Goal: Task Accomplishment & Management: Complete application form

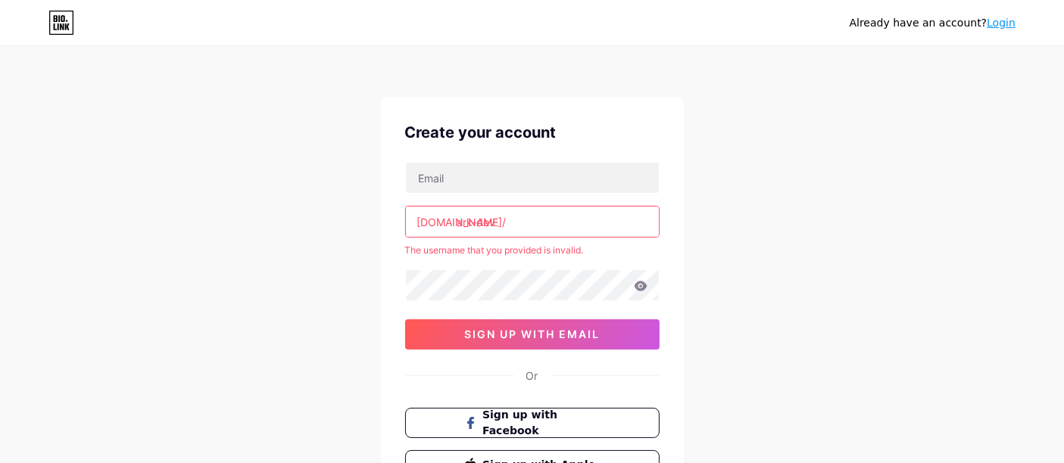
click at [553, 220] on input "ark-dev" at bounding box center [532, 222] width 253 height 30
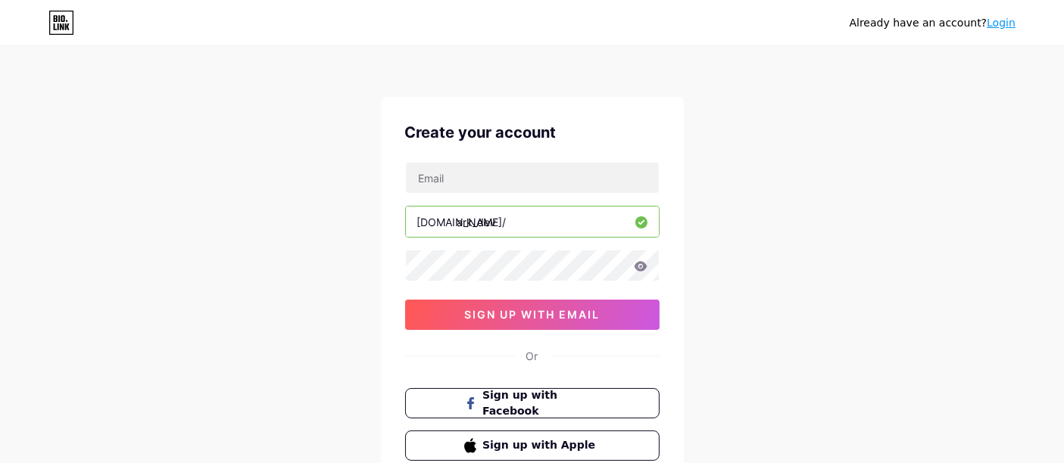
type input "ark_dev"
click at [543, 236] on div "[DOMAIN_NAME]/ ark_dev 0cAFcWeA5FK9BJr3th-nuDtIxSCN7q56BwtWHrzTmHBdRdvWSB24guuL…" at bounding box center [532, 246] width 254 height 168
click at [526, 189] on input "text" at bounding box center [532, 178] width 253 height 30
type input "[EMAIL_ADDRESS][DOMAIN_NAME]"
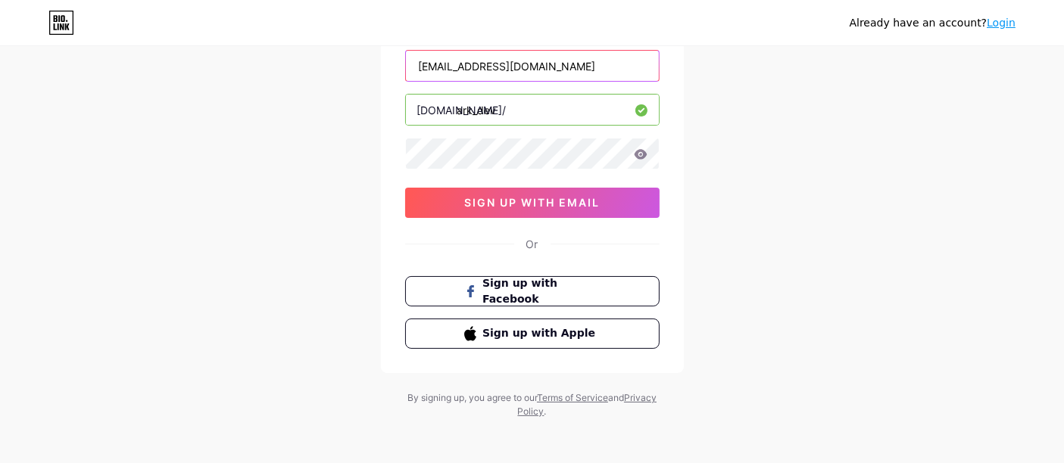
scroll to position [114, 0]
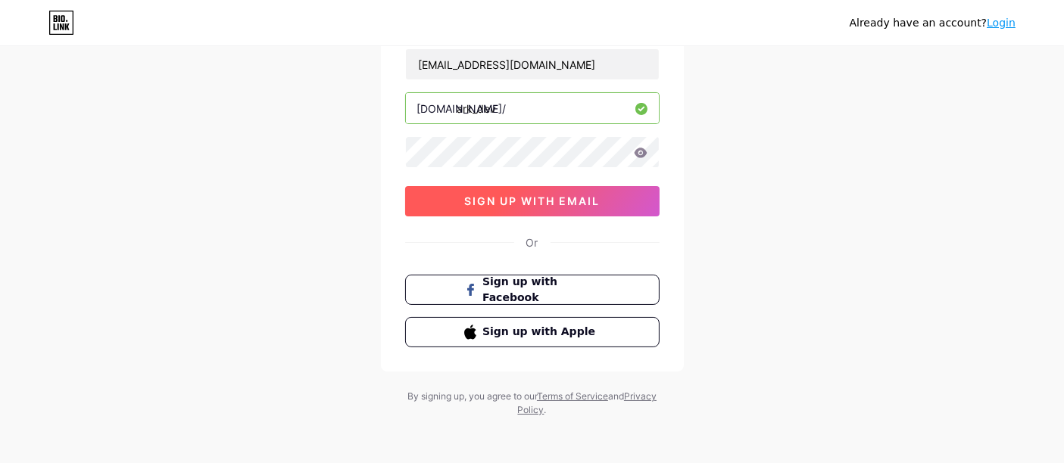
click at [579, 209] on button "sign up with email" at bounding box center [532, 201] width 254 height 30
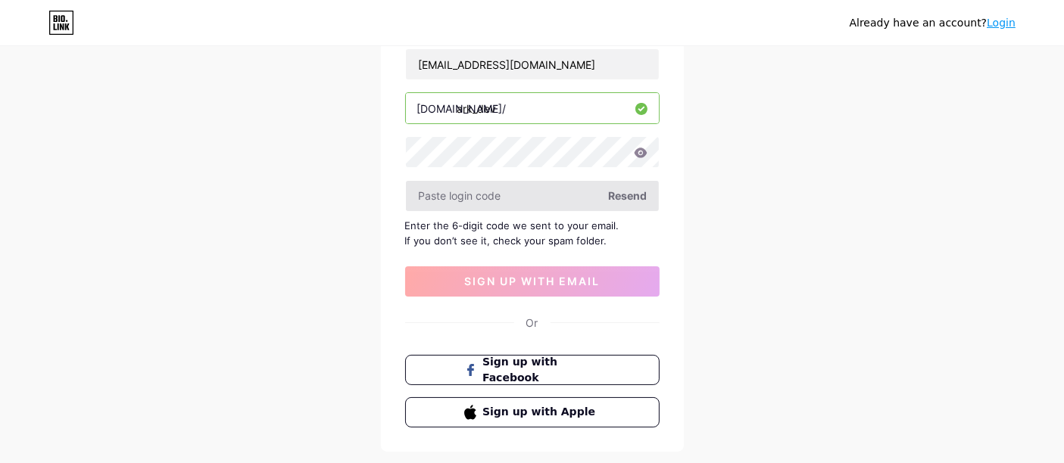
click at [506, 198] on input "text" at bounding box center [532, 196] width 253 height 30
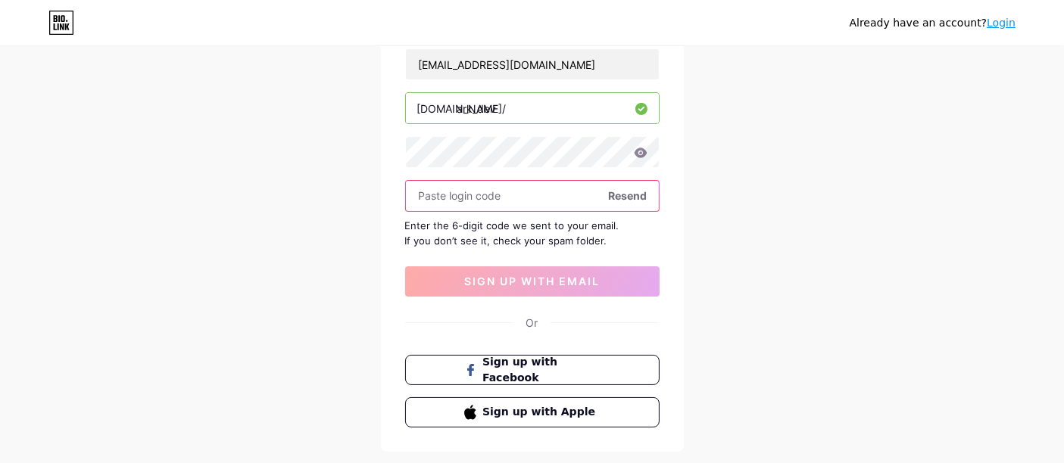
paste input "067ea8fa"
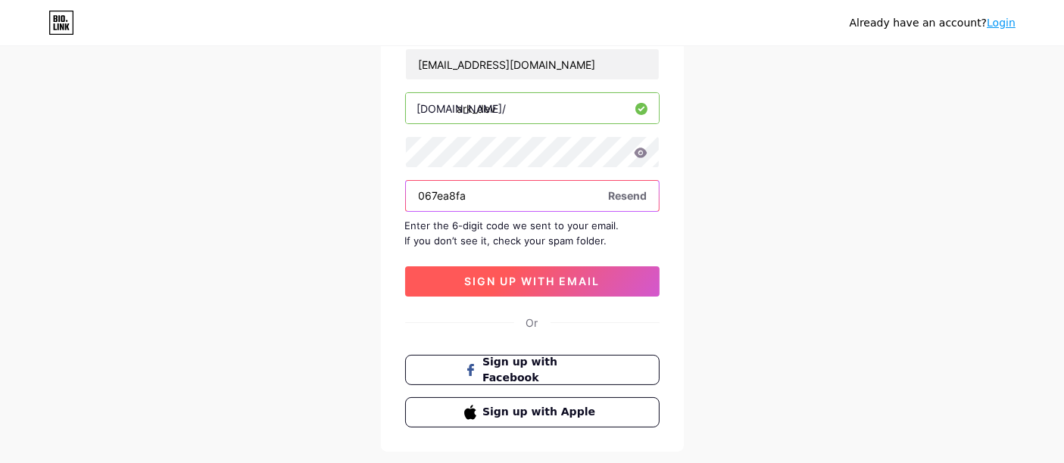
type input "067ea8fa"
click at [575, 282] on span "sign up with email" at bounding box center [532, 281] width 136 height 13
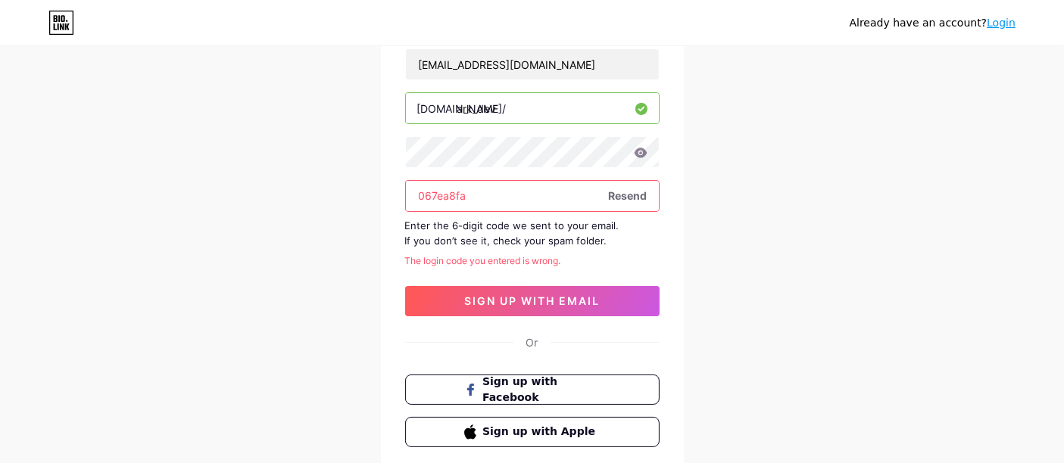
click at [519, 195] on input "067ea8fa" at bounding box center [532, 196] width 253 height 30
drag, startPoint x: 519, startPoint y: 195, endPoint x: 375, endPoint y: 195, distance: 143.1
click at [375, 195] on div "Already have an account? Login Create your account andreusjhoel67@gmail.com bio…" at bounding box center [532, 225] width 1064 height 679
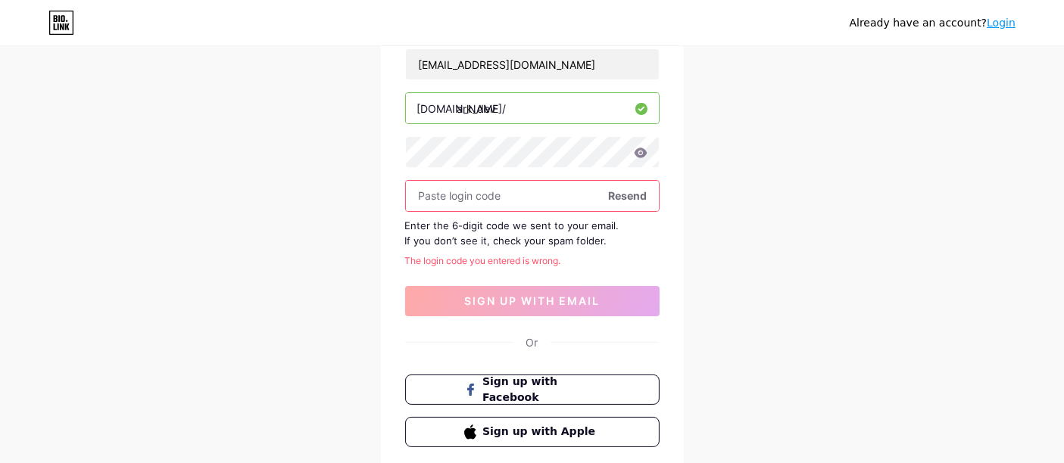
click at [459, 203] on input "text" at bounding box center [532, 196] width 253 height 30
paste input "067ea8fa"
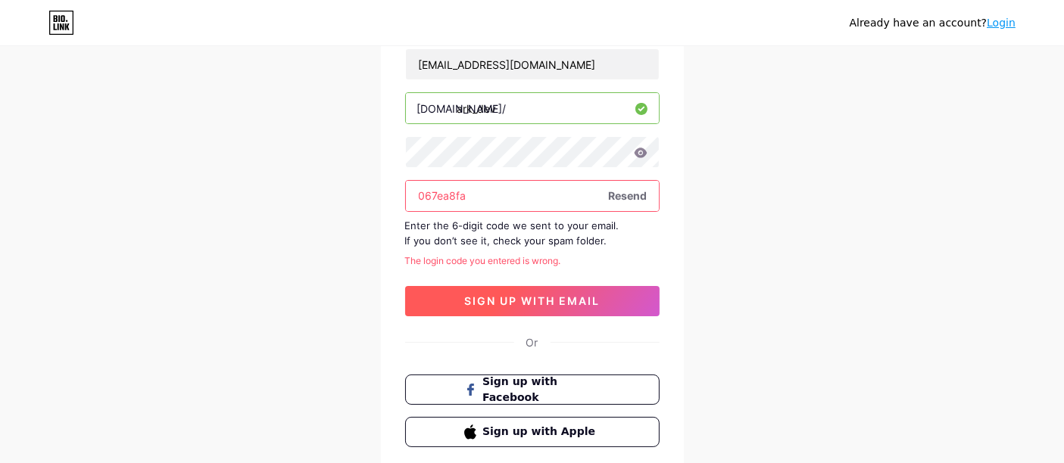
type input "067ea8fa"
click at [559, 297] on span "sign up with email" at bounding box center [532, 300] width 136 height 13
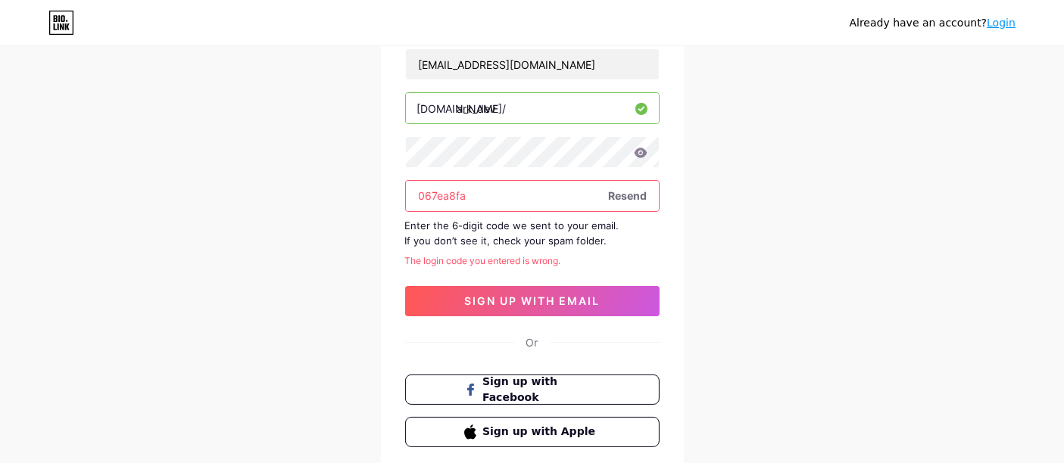
click at [641, 198] on span "Resend" at bounding box center [628, 196] width 39 height 16
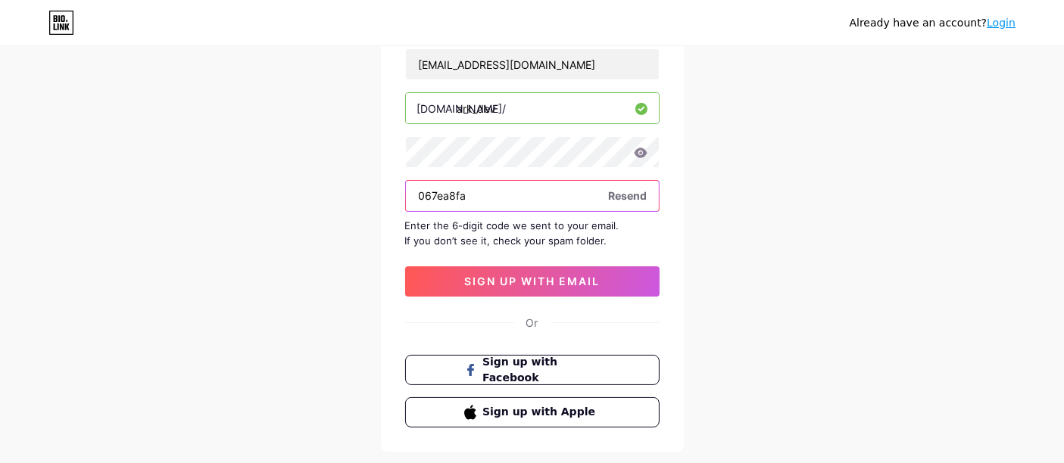
drag, startPoint x: 562, startPoint y: 182, endPoint x: 313, endPoint y: 184, distance: 249.1
click at [310, 184] on div "Already have an account? Login Create your account andreusjhoel67@gmail.com bio…" at bounding box center [532, 215] width 1064 height 659
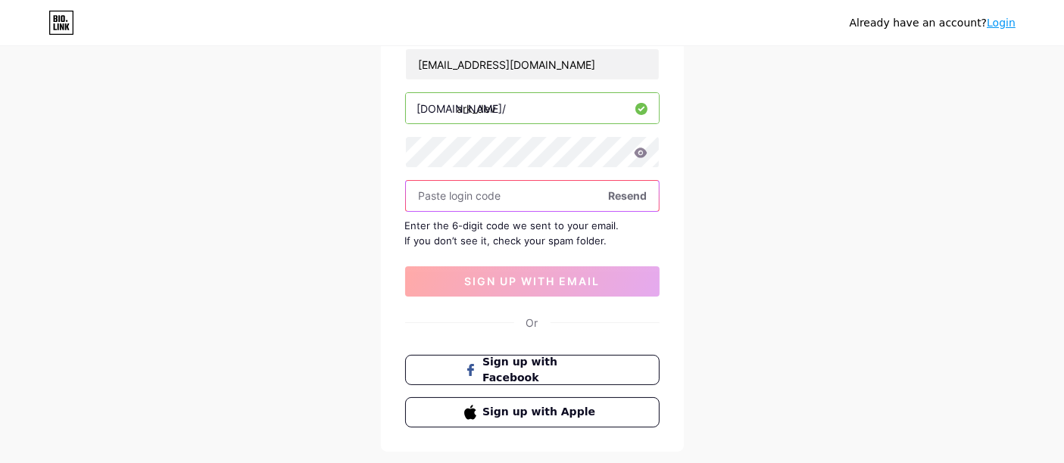
click at [482, 193] on input "text" at bounding box center [532, 196] width 253 height 30
paste input "067ea8fa"
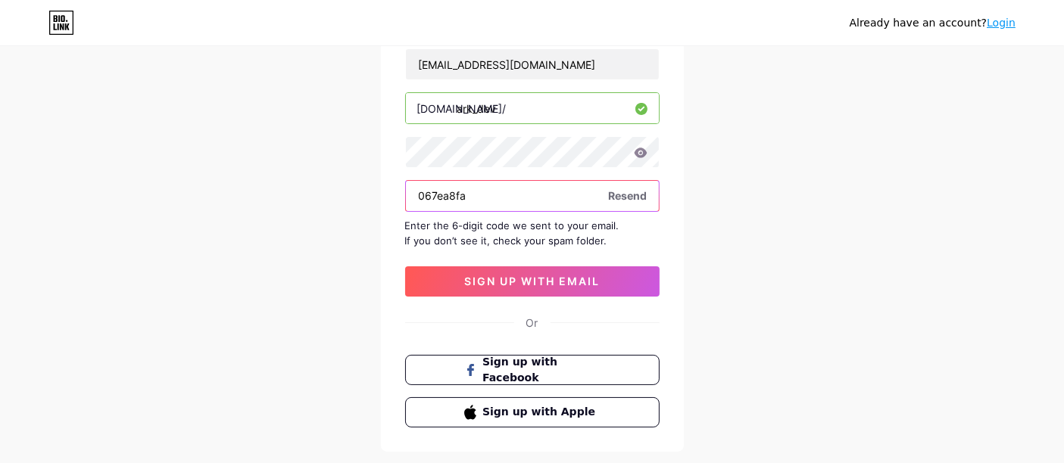
type input "067ea8fa"
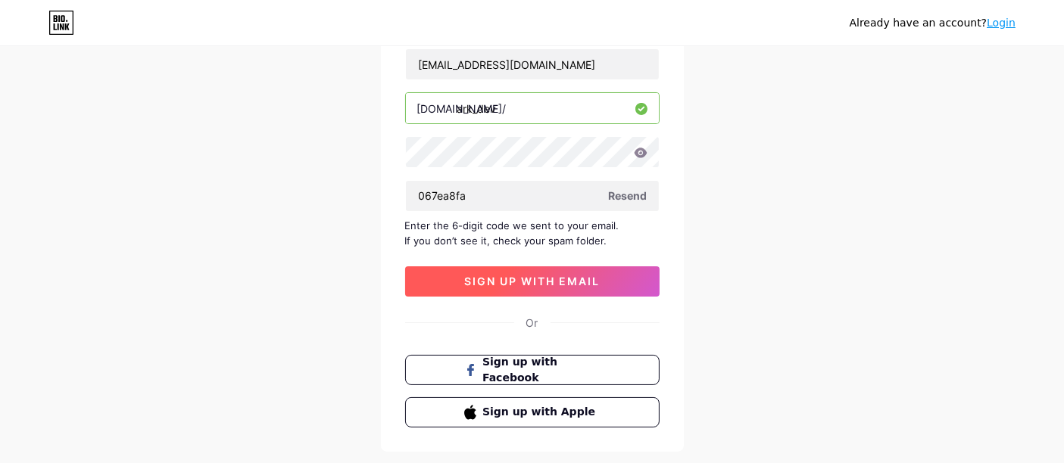
drag, startPoint x: 514, startPoint y: 260, endPoint x: 519, endPoint y: 269, distance: 10.5
click at [516, 265] on div "andreusjhoel67@gmail.com bio.link/ ark_dev 067ea8fa Resend Enter the 6-digit co…" at bounding box center [532, 172] width 254 height 248
click at [523, 275] on span "sign up with email" at bounding box center [532, 281] width 136 height 13
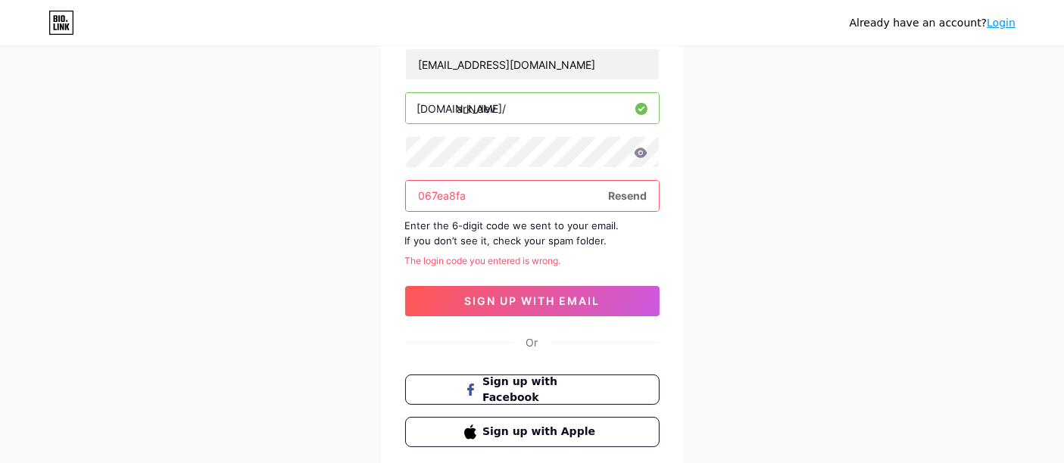
click at [594, 263] on div "The login code you entered is wrong." at bounding box center [532, 261] width 254 height 14
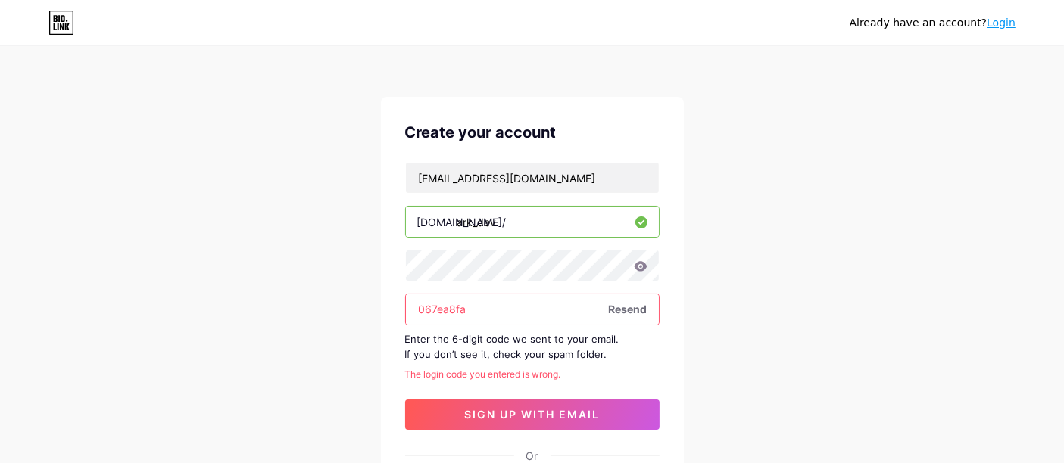
scroll to position [84, 0]
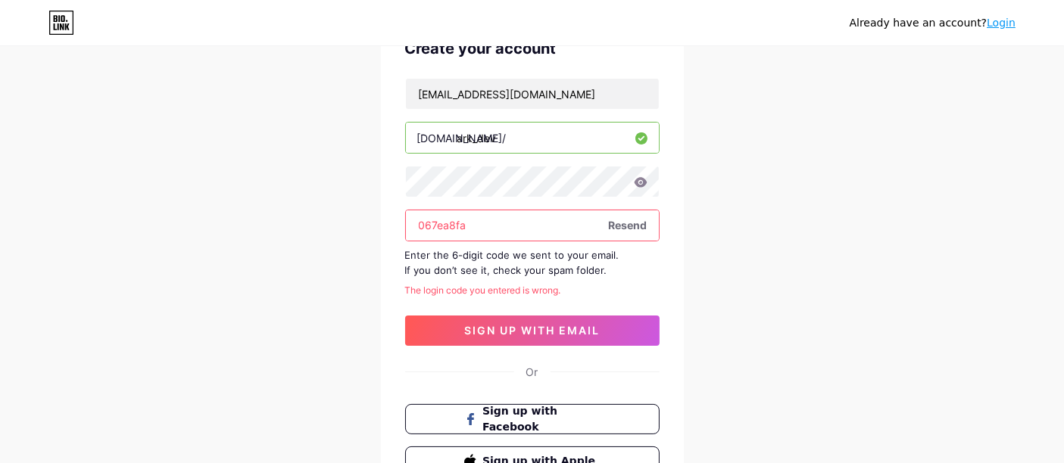
click at [614, 235] on input "067ea8fa" at bounding box center [532, 225] width 253 height 30
click at [619, 229] on span "Resend" at bounding box center [628, 225] width 39 height 16
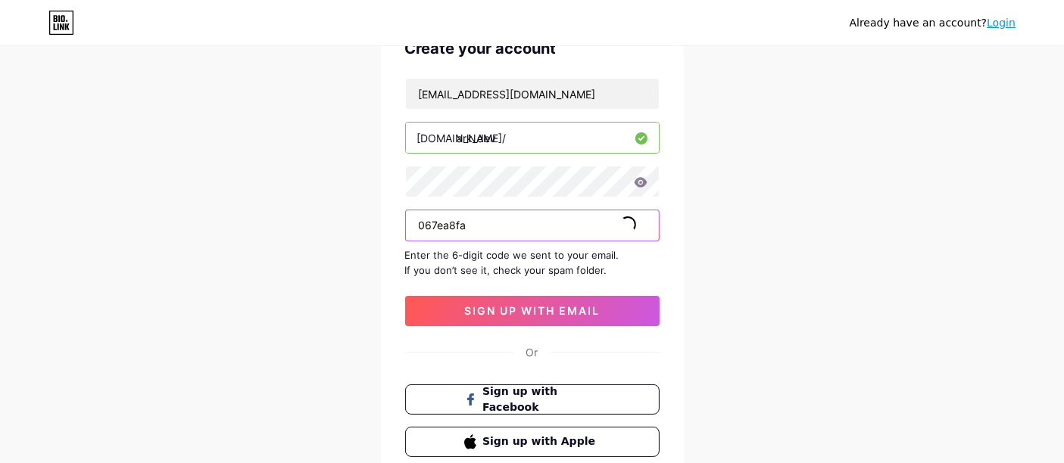
drag, startPoint x: 551, startPoint y: 232, endPoint x: 285, endPoint y: 234, distance: 265.7
click at [283, 234] on div "Already have an account? Login Create your account andreusjhoel67@gmail.com bio…" at bounding box center [532, 245] width 1064 height 659
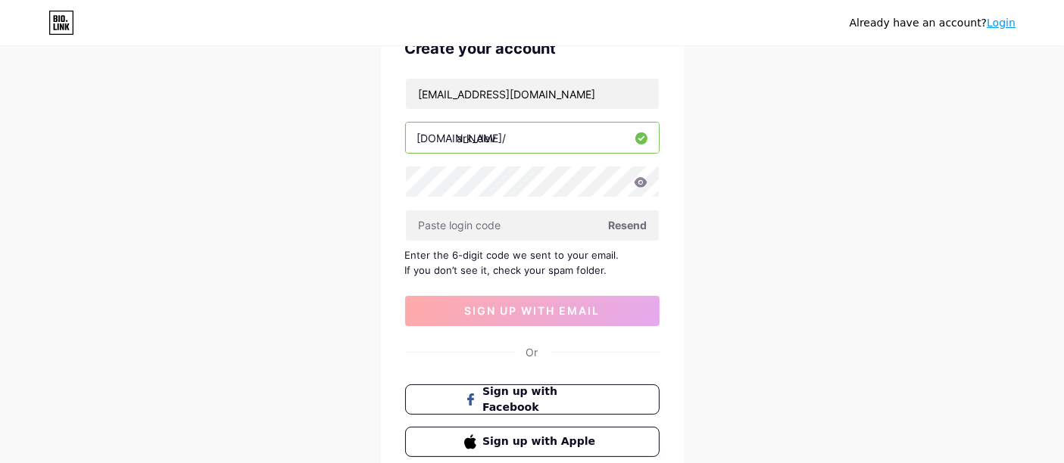
click at [644, 179] on icon at bounding box center [640, 182] width 13 height 10
click at [636, 179] on icon at bounding box center [640, 182] width 13 height 10
click at [365, 185] on div "Already have an account? Login Create your account andreusjhoel67@gmail.com bio…" at bounding box center [532, 245] width 1064 height 659
click at [416, 223] on input "text" at bounding box center [532, 225] width 253 height 30
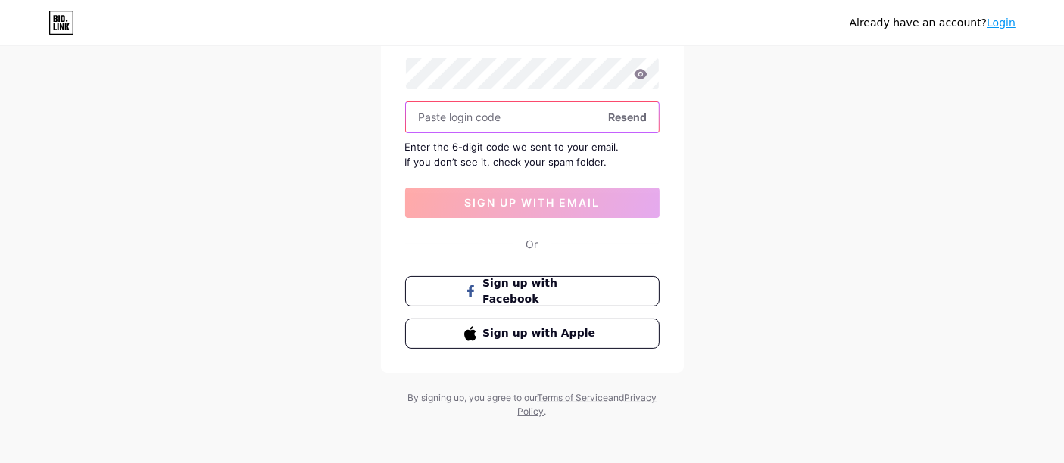
scroll to position [194, 0]
click at [553, 112] on input "text" at bounding box center [532, 116] width 253 height 30
click at [480, 120] on input "text" at bounding box center [532, 116] width 253 height 30
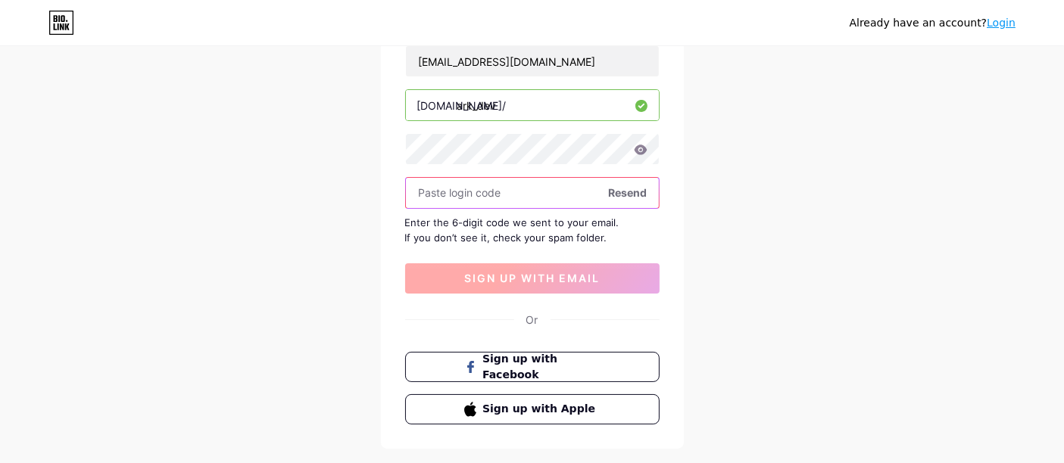
scroll to position [26, 0]
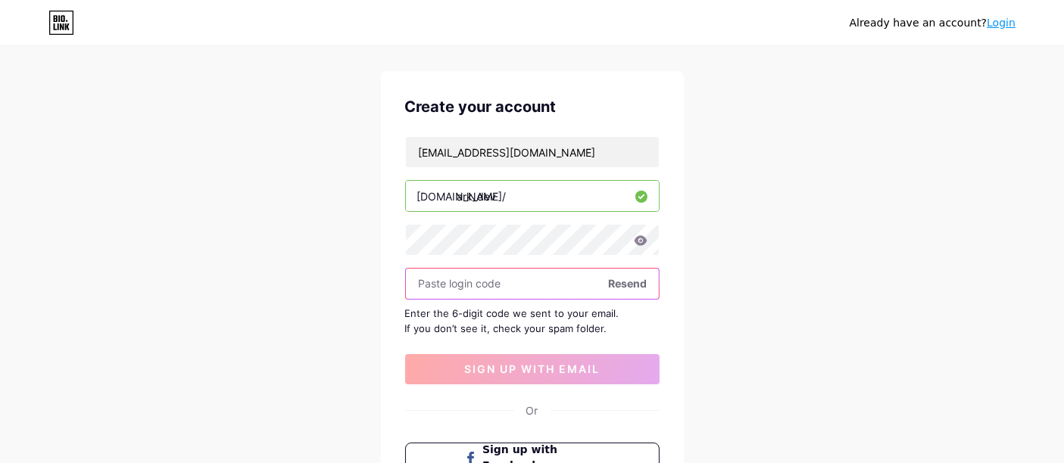
click at [511, 291] on input "text" at bounding box center [532, 284] width 253 height 30
drag, startPoint x: 611, startPoint y: 282, endPoint x: 752, endPoint y: 285, distance: 141.6
click at [752, 285] on div "Already have an account? Login Create your account andreusjhoel67@gmail.com bio…" at bounding box center [532, 303] width 1064 height 659
click at [537, 268] on div at bounding box center [532, 284] width 254 height 32
drag, startPoint x: 535, startPoint y: 280, endPoint x: 276, endPoint y: 293, distance: 259.2
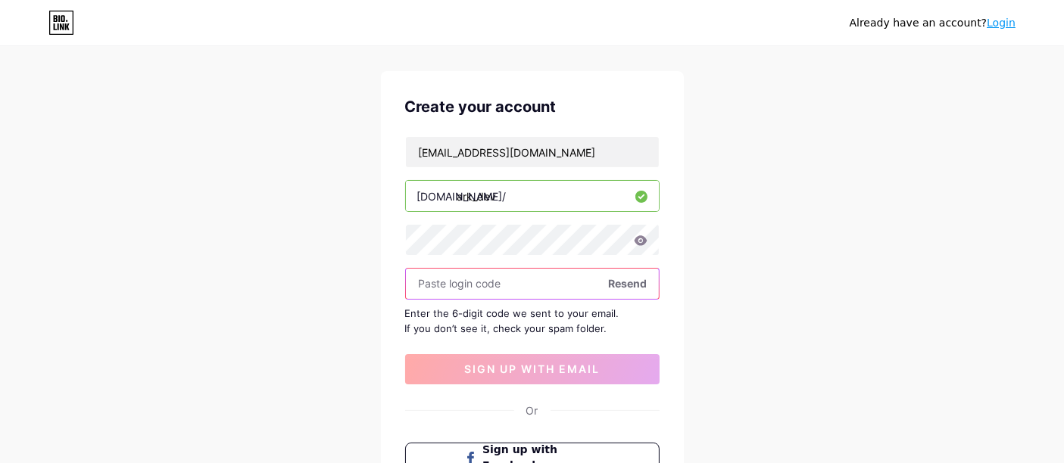
click at [276, 293] on div "Already have an account? Login Create your account andreusjhoel67@gmail.com bio…" at bounding box center [532, 303] width 1064 height 659
paste input "067ea8fa"
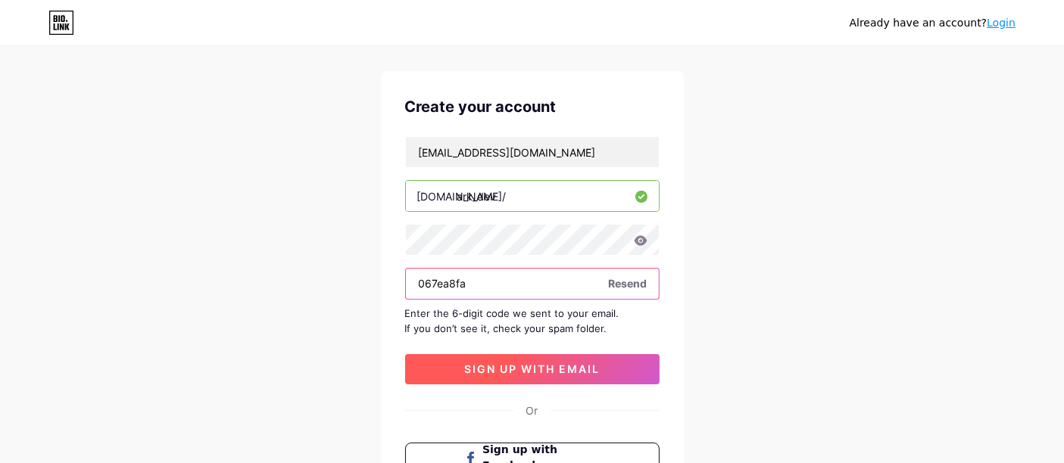
type input "067ea8fa"
click at [614, 371] on button "sign up with email" at bounding box center [532, 369] width 254 height 30
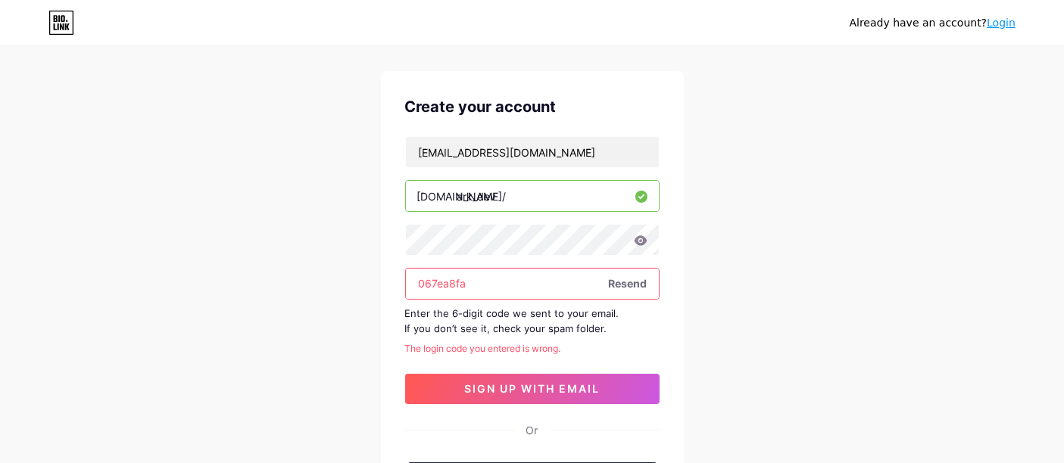
click at [569, 347] on div "The login code you entered is wrong." at bounding box center [532, 349] width 254 height 14
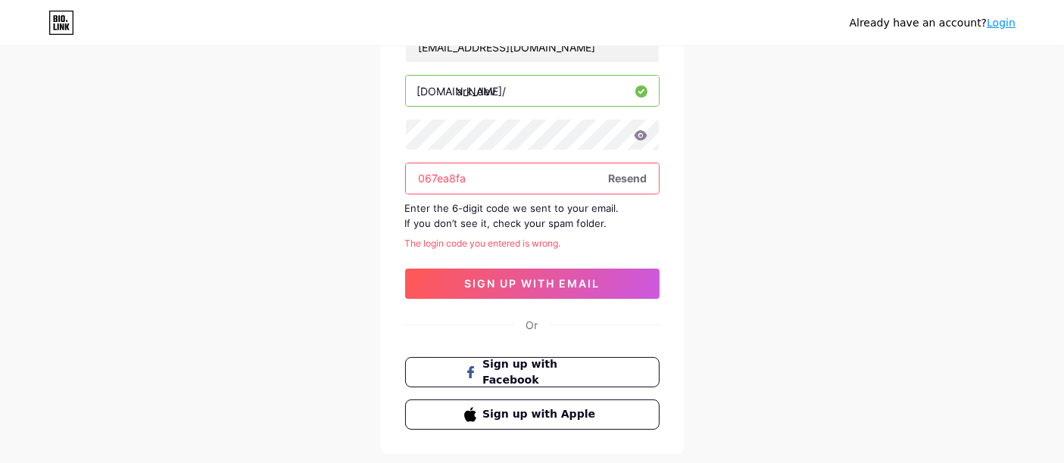
scroll to position [129, 0]
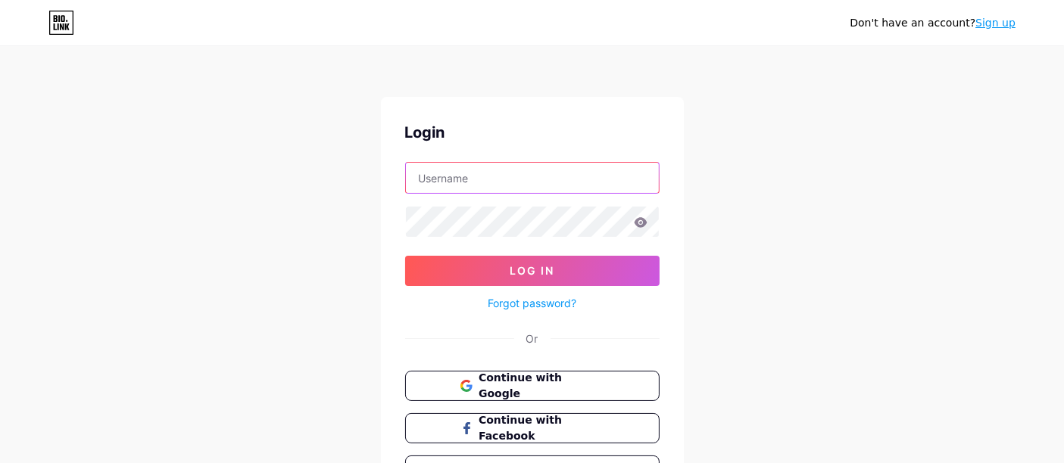
click at [519, 172] on input "text" at bounding box center [532, 178] width 253 height 30
type input "[EMAIL_ADDRESS][DOMAIN_NAME]"
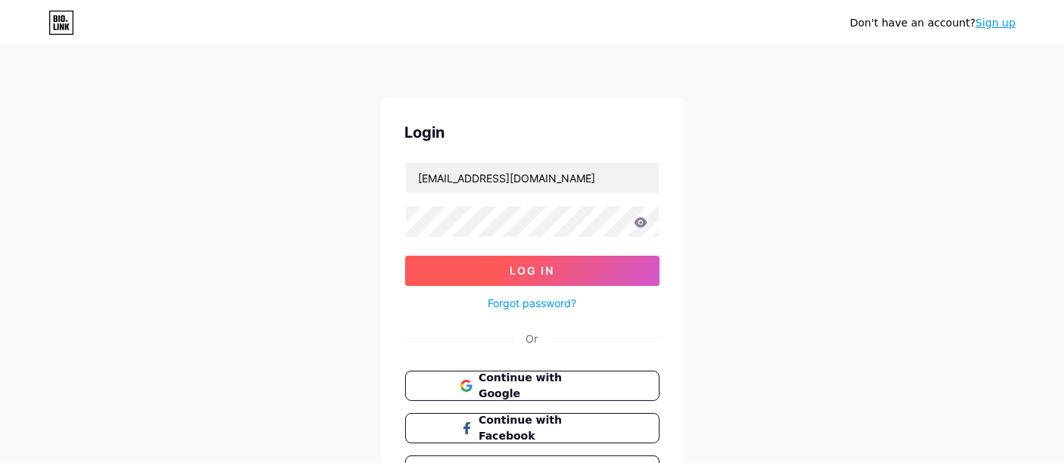
click at [518, 279] on button "Log In" at bounding box center [532, 271] width 254 height 30
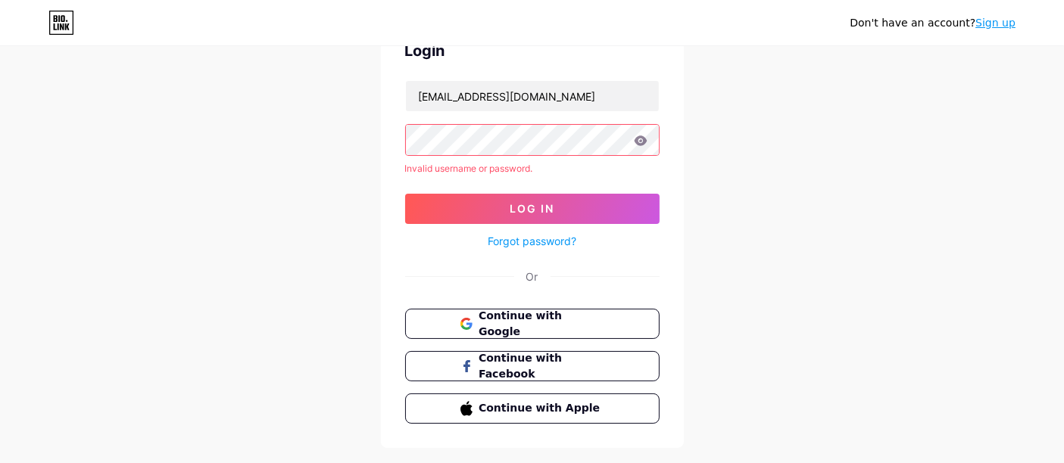
scroll to position [84, 0]
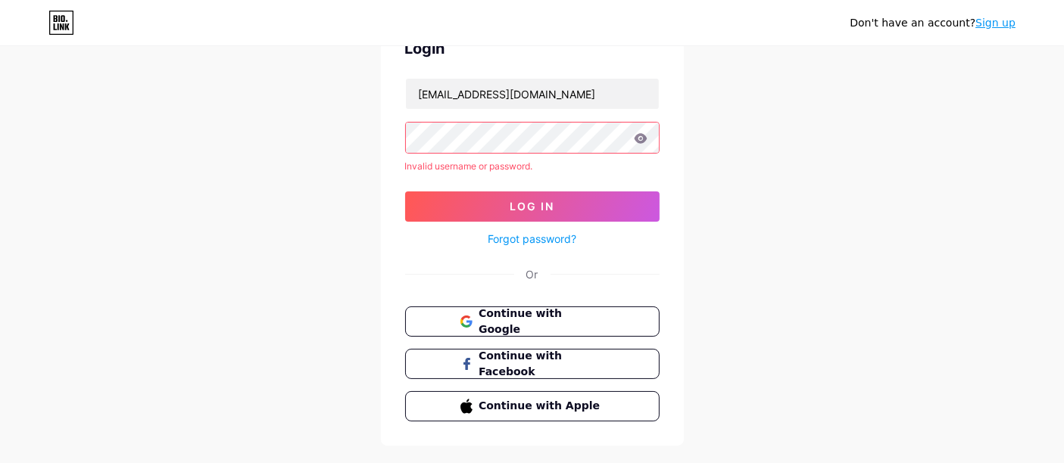
click at [643, 135] on icon at bounding box center [640, 138] width 13 height 10
click at [634, 139] on icon at bounding box center [640, 138] width 13 height 10
click at [547, 326] on span "Continue with Google" at bounding box center [541, 322] width 126 height 33
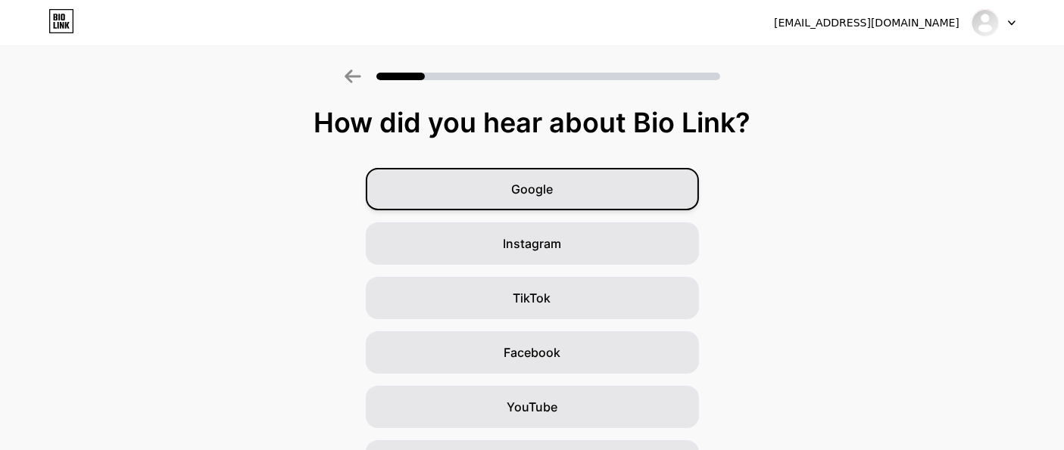
click at [553, 193] on span "Google" at bounding box center [532, 189] width 42 height 18
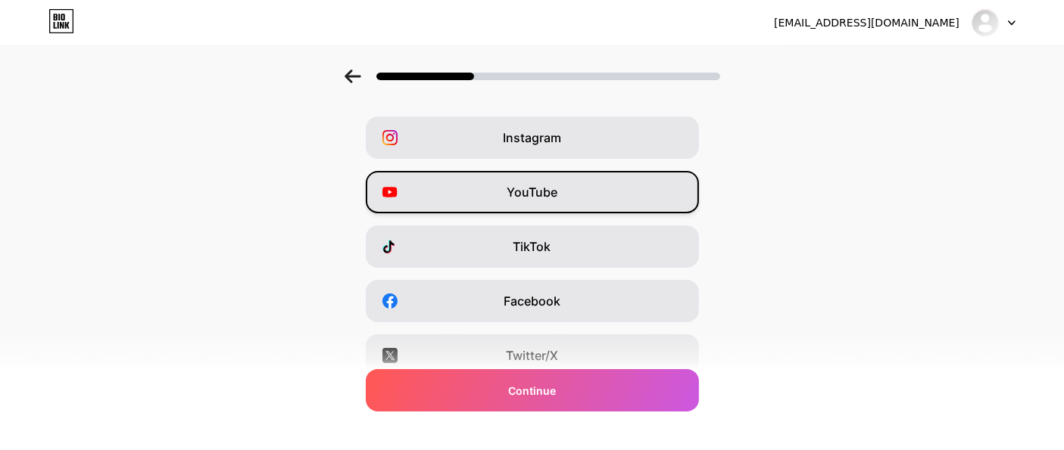
scroll to position [277, 0]
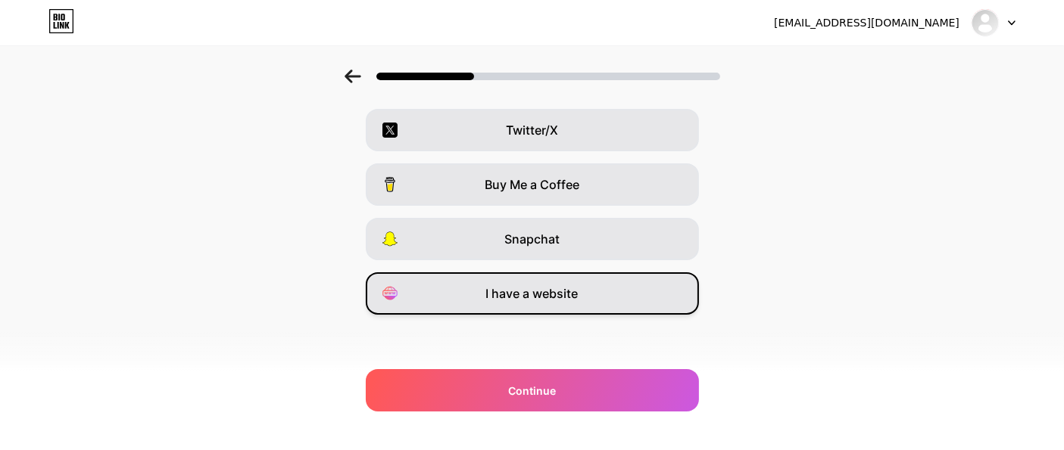
click at [629, 297] on div "I have a website" at bounding box center [532, 294] width 333 height 42
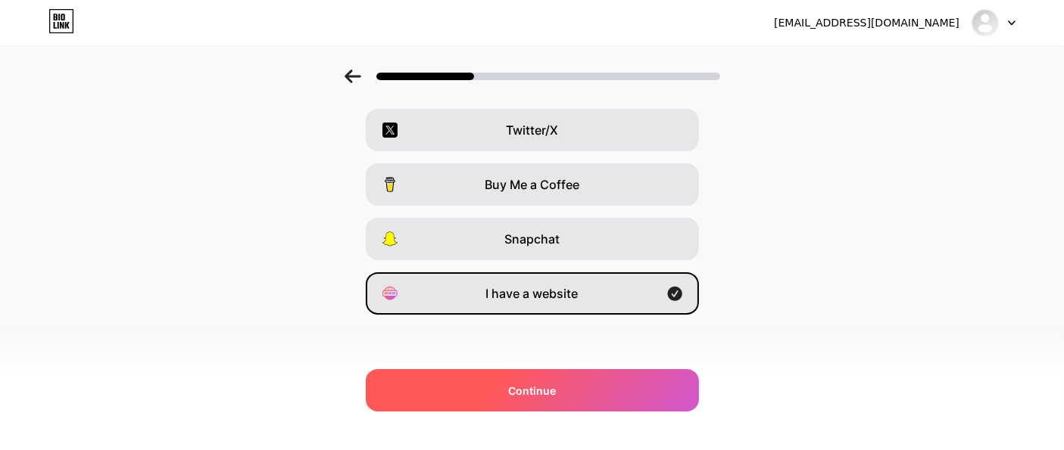
click at [621, 381] on div "Continue" at bounding box center [532, 390] width 333 height 42
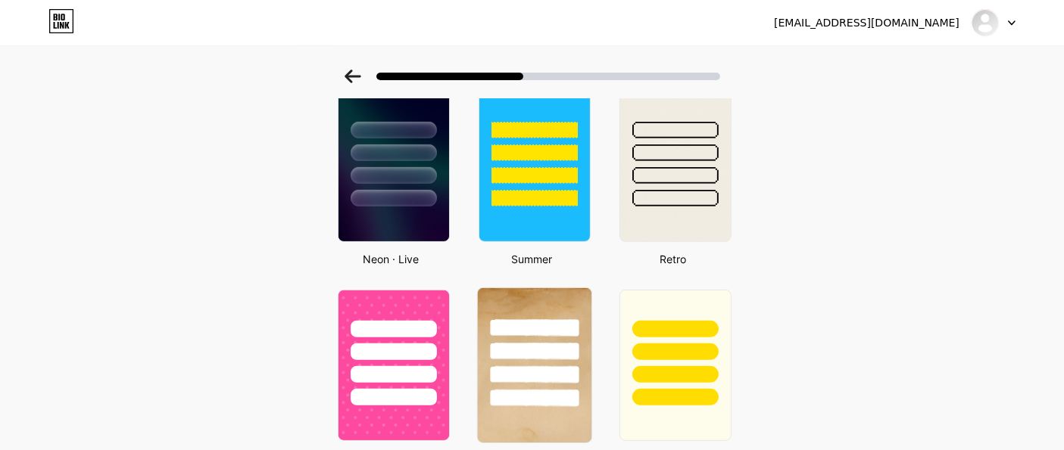
scroll to position [420, 0]
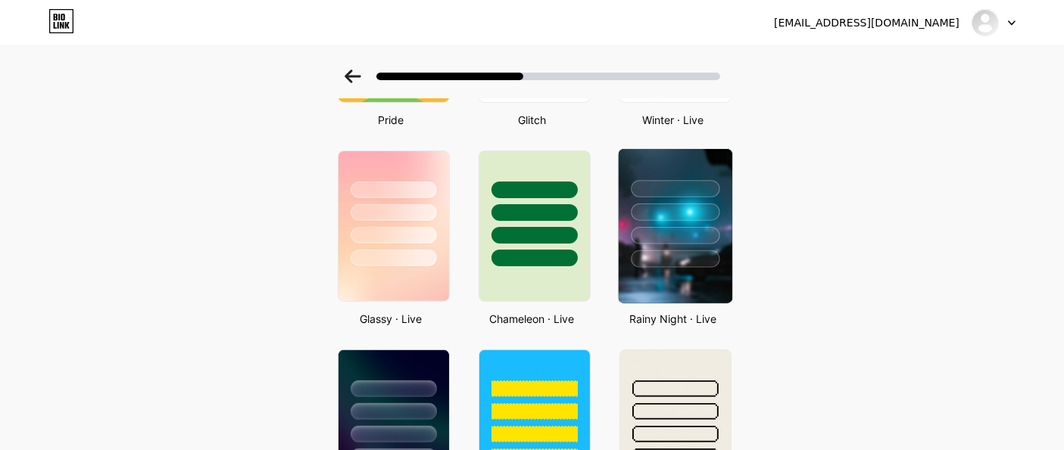
click at [702, 227] on div at bounding box center [675, 235] width 89 height 17
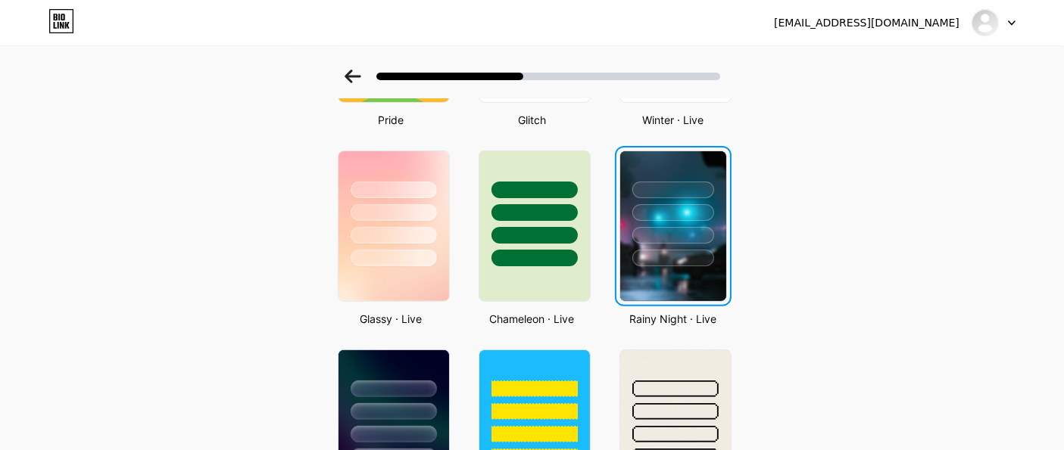
scroll to position [0, 0]
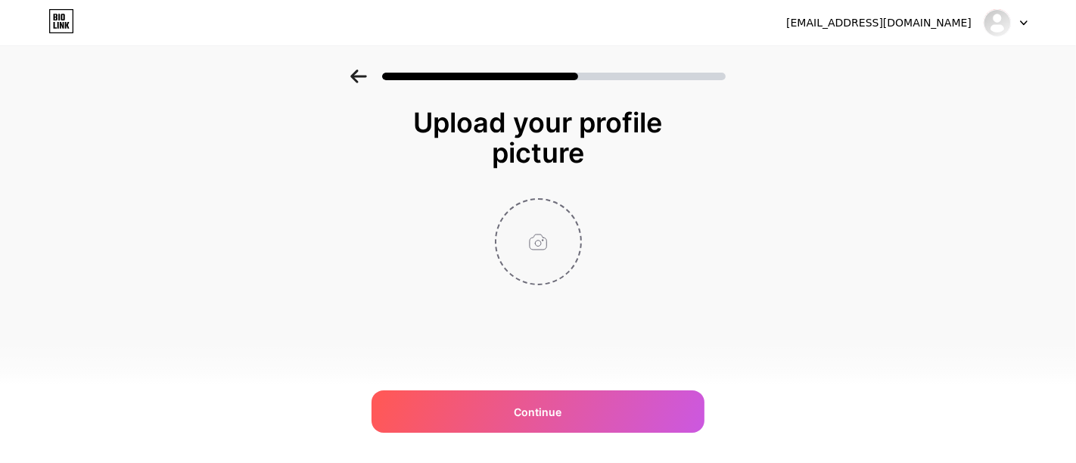
click at [541, 254] on input "file" at bounding box center [539, 242] width 84 height 84
type input "C:\fakepath\undefined_en_esta_imagen_al_pe.png"
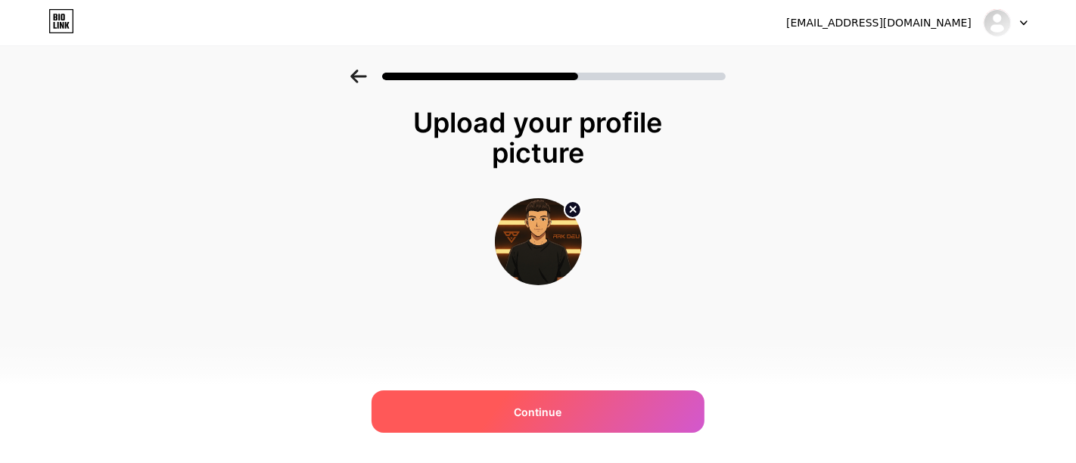
click at [638, 407] on div "Continue" at bounding box center [538, 412] width 333 height 42
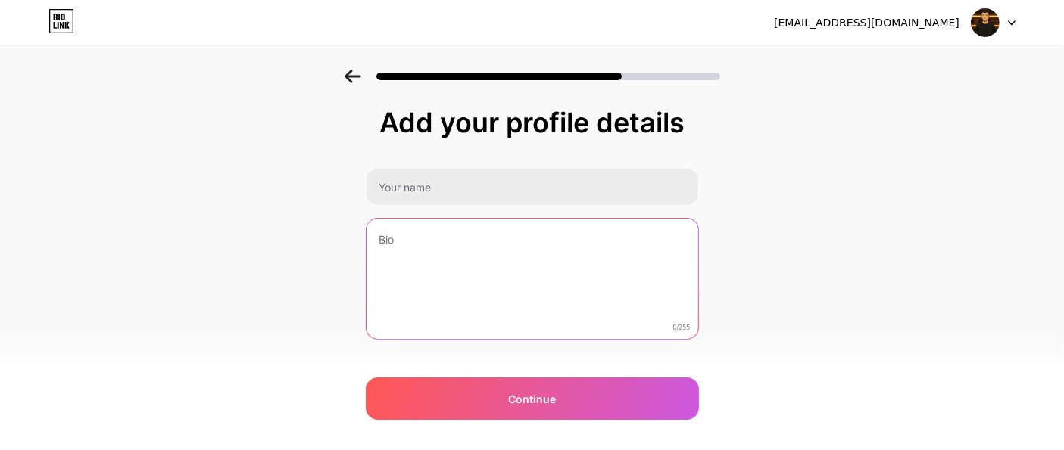
click at [441, 264] on textarea at bounding box center [532, 280] width 332 height 122
drag, startPoint x: 414, startPoint y: 243, endPoint x: 402, endPoint y: 228, distance: 19.4
click at [413, 241] on textarea at bounding box center [531, 279] width 335 height 123
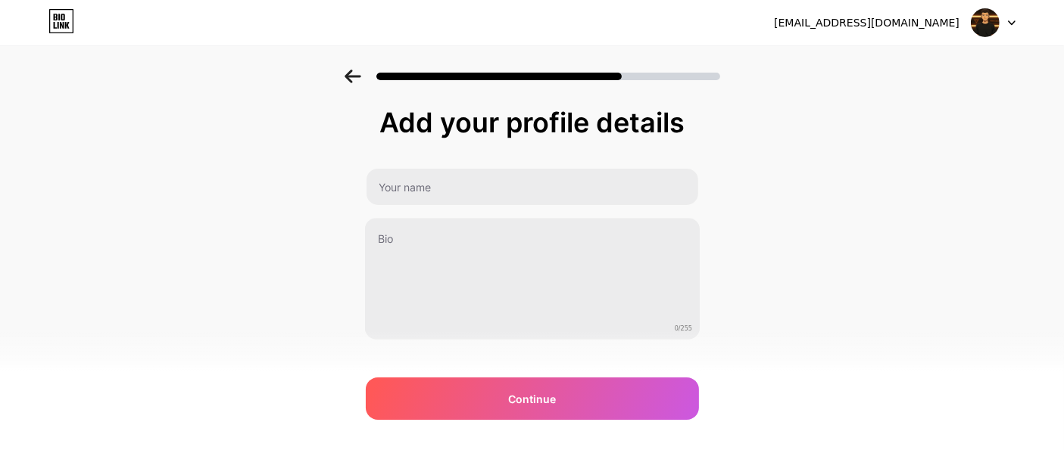
click at [395, 211] on div "0/255" at bounding box center [532, 254] width 333 height 172
click at [1008, 25] on div at bounding box center [993, 22] width 44 height 27
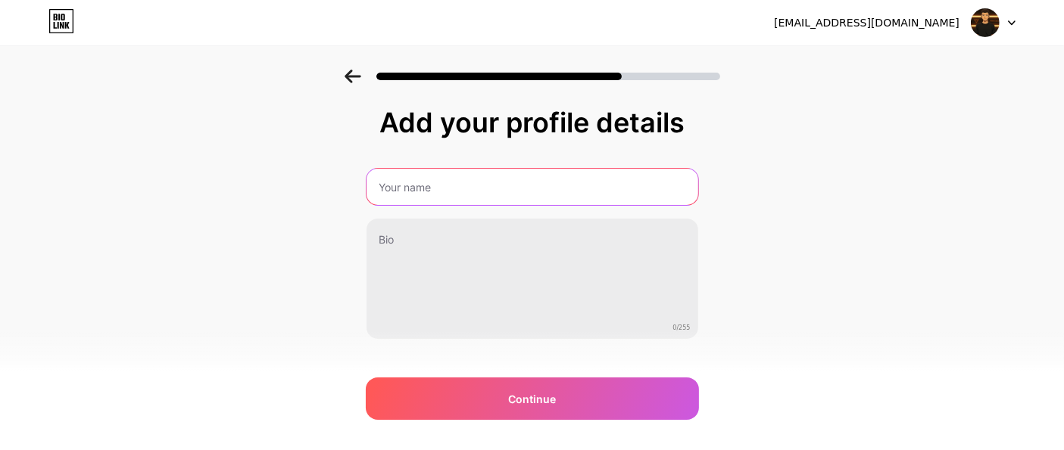
click at [435, 174] on input "text" at bounding box center [532, 187] width 332 height 36
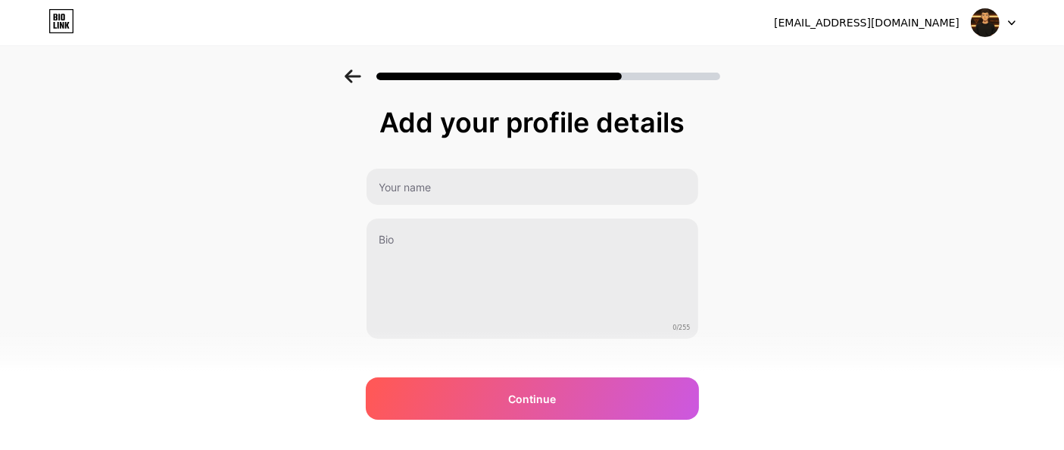
click at [292, 152] on div "Add your profile details 0/255 Continue Error" at bounding box center [532, 243] width 1064 height 346
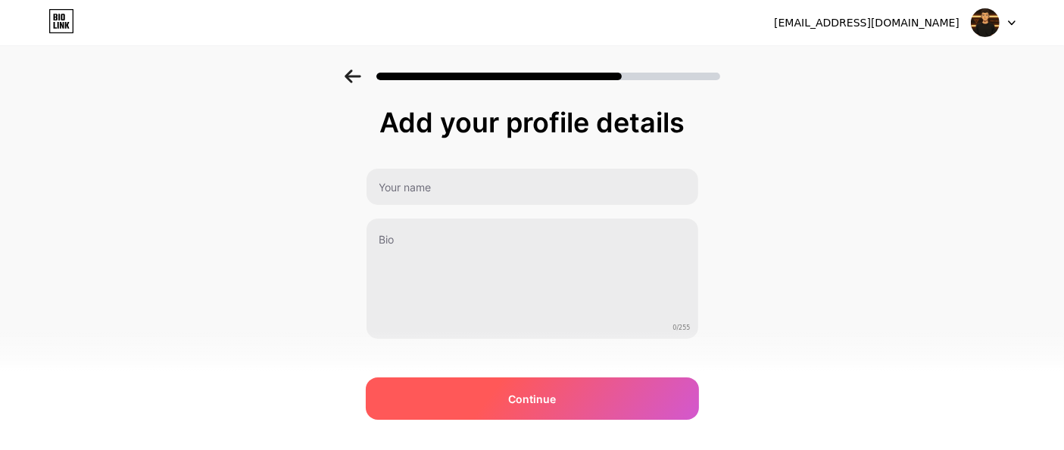
click at [636, 401] on div "Continue" at bounding box center [532, 399] width 333 height 42
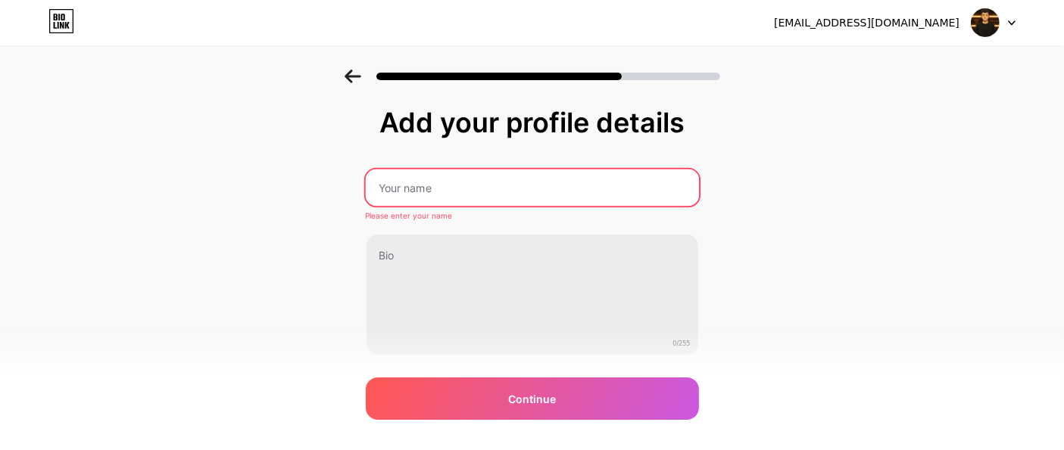
click at [429, 172] on input "text" at bounding box center [531, 188] width 333 height 36
drag, startPoint x: 282, startPoint y: 165, endPoint x: 301, endPoint y: 141, distance: 30.7
click at [282, 165] on div "Add your profile details Please enter your name 0/255 Continue Error" at bounding box center [532, 251] width 1064 height 362
click at [57, 20] on icon at bounding box center [61, 21] width 26 height 24
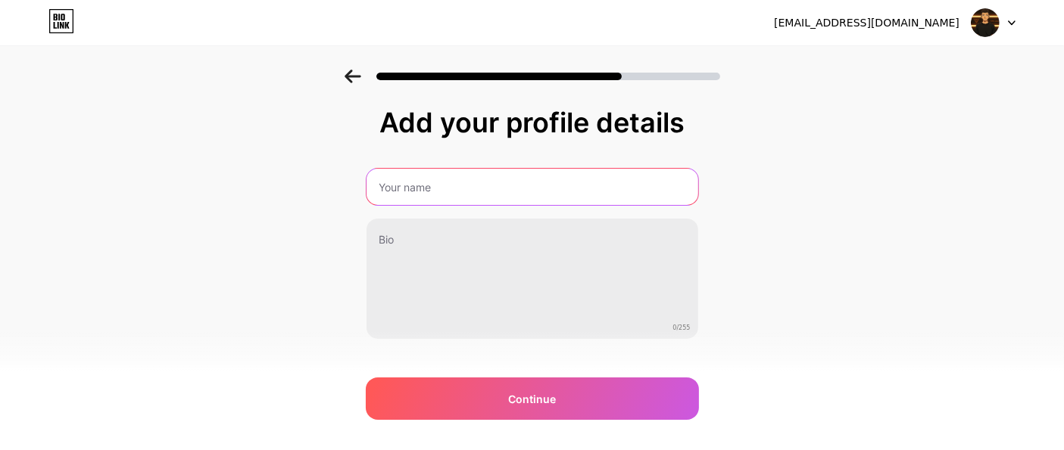
click at [547, 177] on input "text" at bounding box center [532, 187] width 332 height 36
type input "Ark Dev"
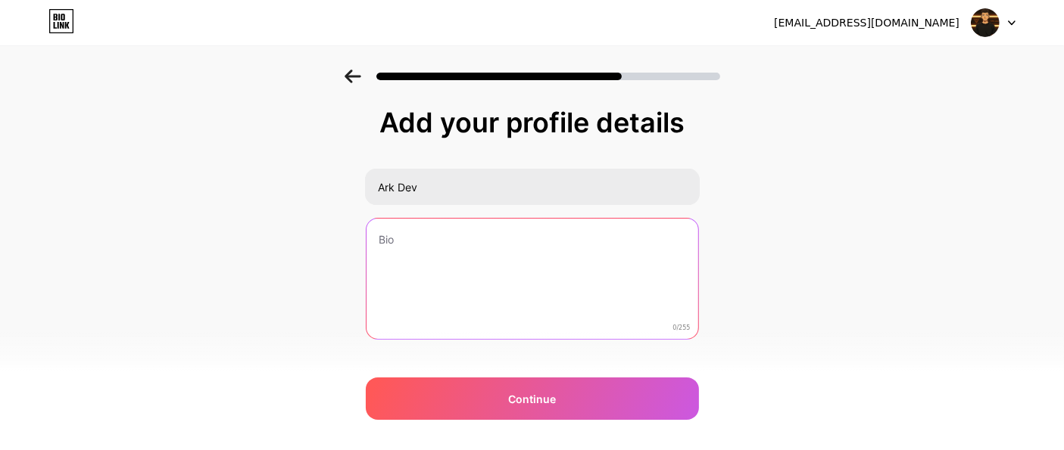
click at [415, 235] on textarea at bounding box center [532, 280] width 332 height 122
type textarea "feacture"
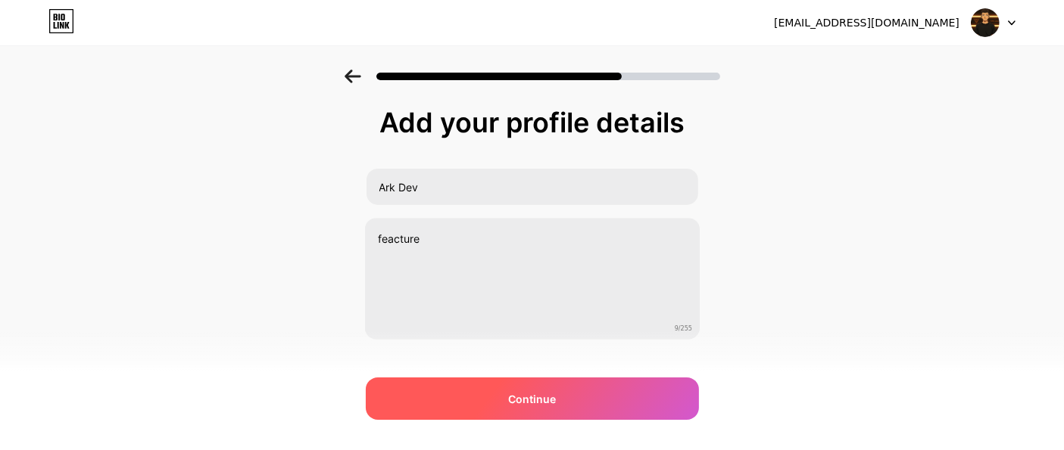
drag, startPoint x: 573, startPoint y: 441, endPoint x: 567, endPoint y: 410, distance: 31.6
click at [571, 428] on div "andreusjhoel67@gmail.com Logout Link Copied Add your profile details Ark Dev fe…" at bounding box center [532, 238] width 1064 height 476
click at [567, 410] on div "Continue" at bounding box center [532, 399] width 333 height 42
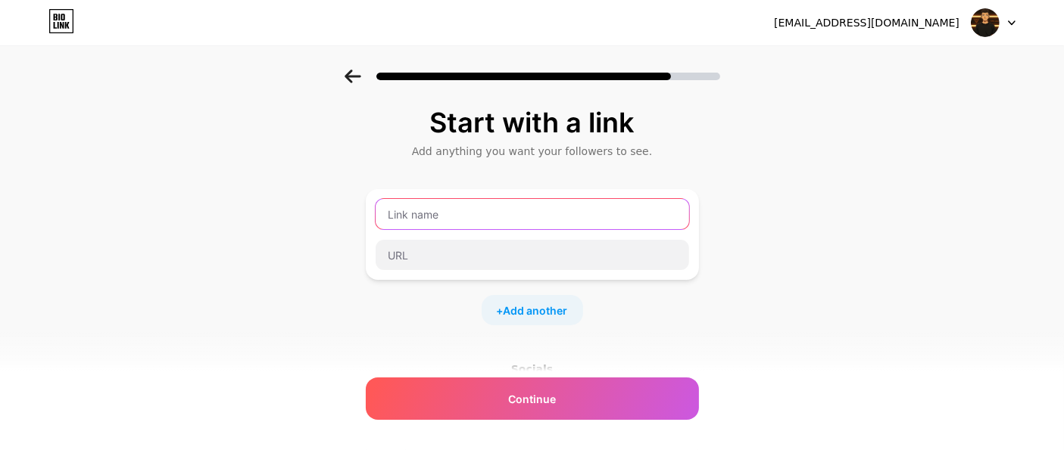
click at [465, 207] on input "text" at bounding box center [531, 214] width 313 height 30
click at [541, 225] on input "text" at bounding box center [531, 214] width 313 height 30
type input "w"
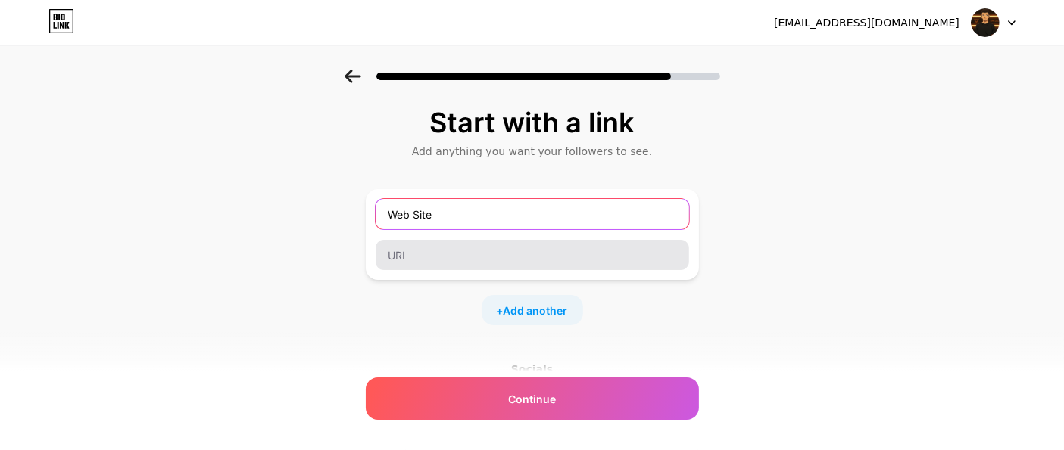
type input "Web Site"
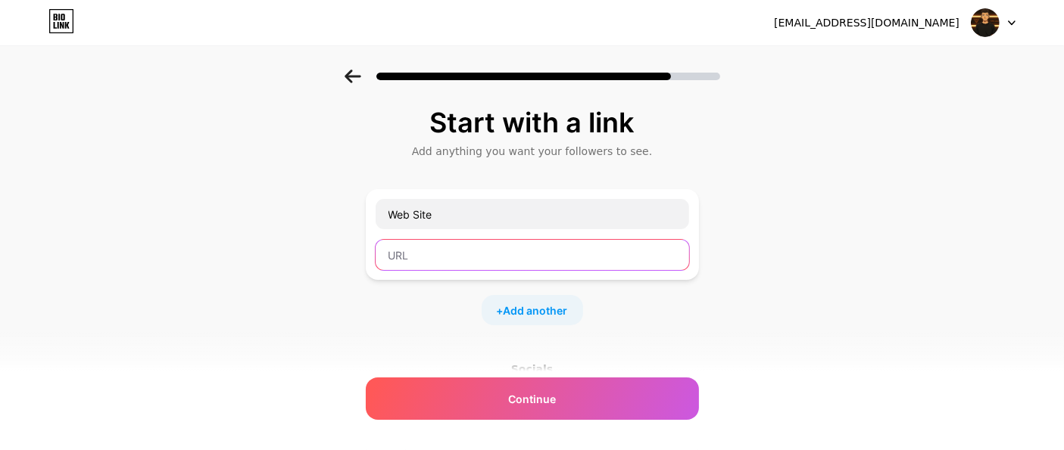
click at [538, 256] on input "text" at bounding box center [531, 255] width 313 height 30
paste input "https://arkdev.pages.dev/nosotros"
type input "https://arkdev.pages.dev/nosotros"
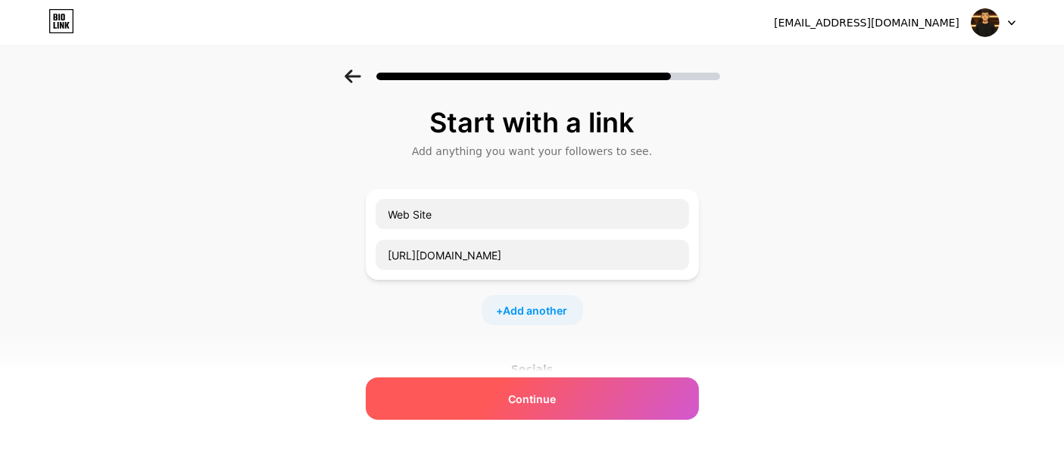
click at [590, 390] on div "Continue" at bounding box center [532, 399] width 333 height 42
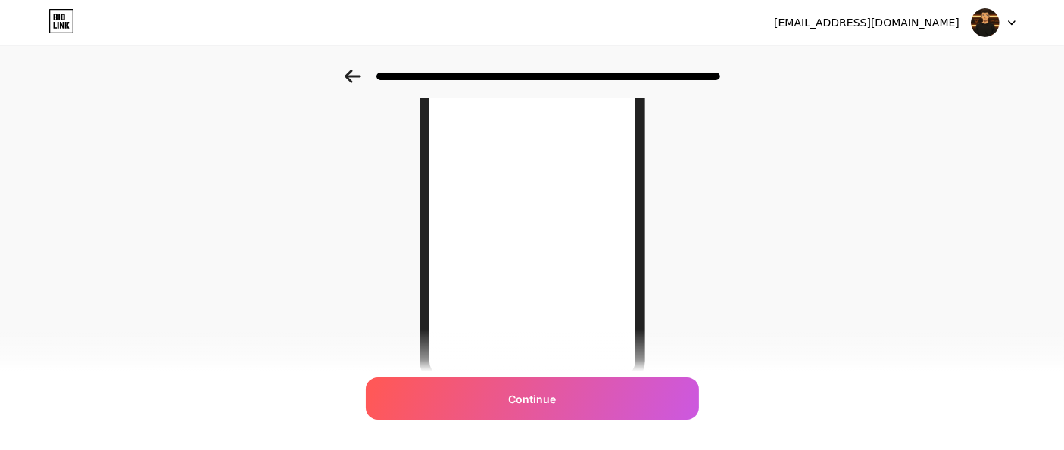
scroll to position [310, 0]
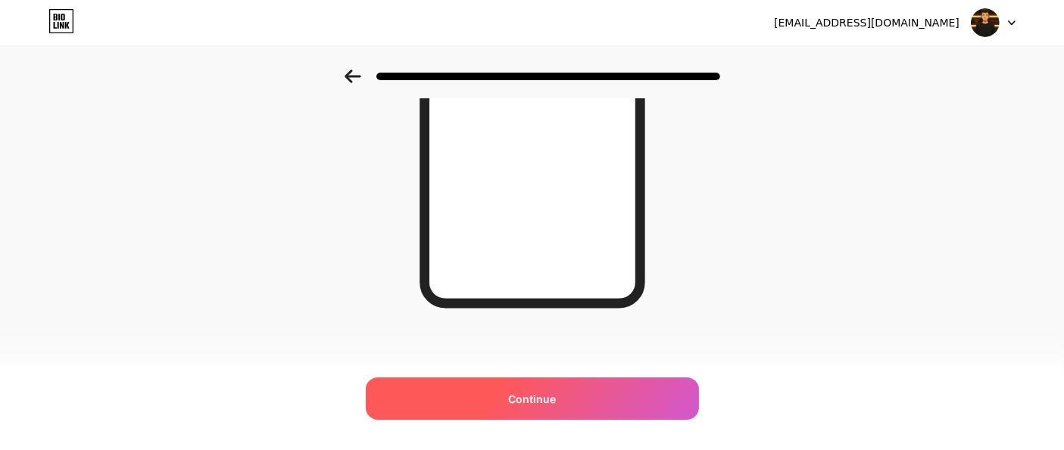
click at [612, 396] on div "Continue" at bounding box center [532, 399] width 333 height 42
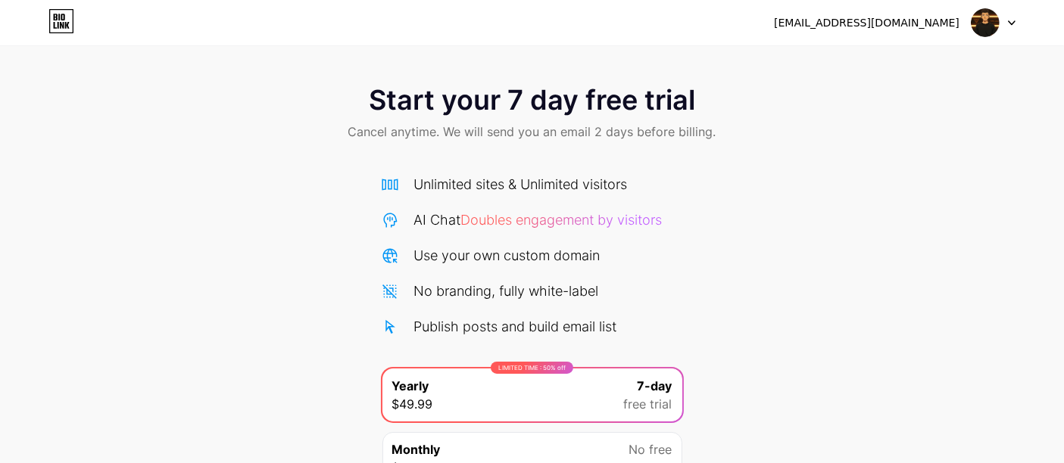
click at [506, 111] on span "Start your 7 day free trial" at bounding box center [532, 100] width 326 height 30
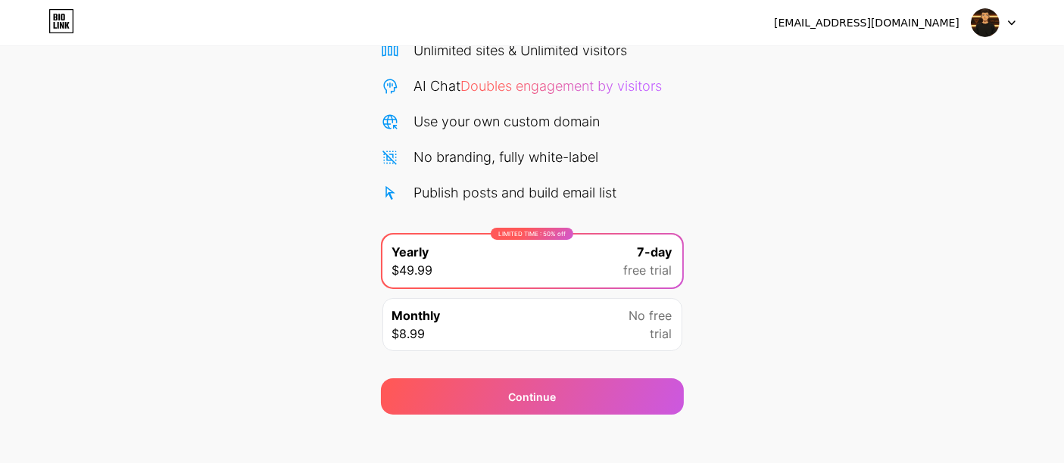
scroll to position [145, 0]
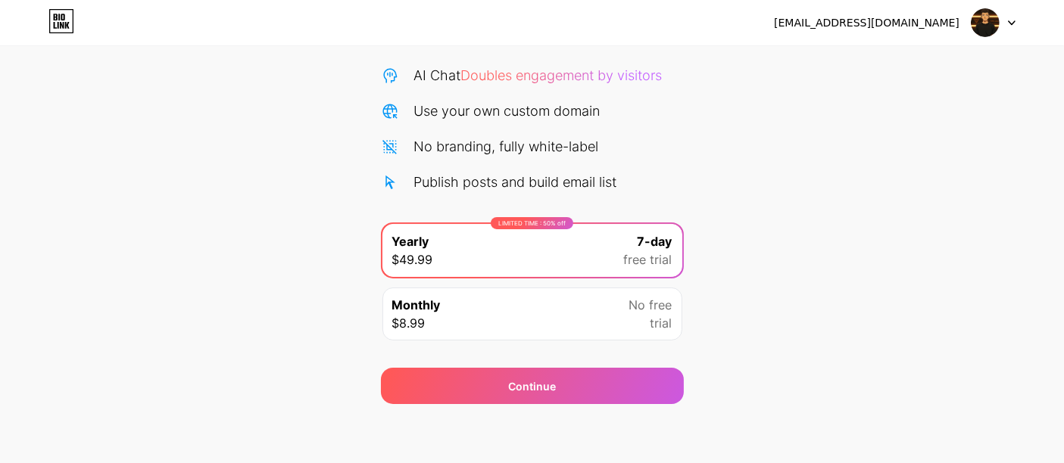
click at [1005, 23] on div at bounding box center [993, 22] width 44 height 27
drag, startPoint x: 421, startPoint y: 61, endPoint x: 175, endPoint y: 62, distance: 246.0
click at [408, 62] on div "Unlimited sites & Unlimited visitors AI Chat Doubles engagement by visitors Use…" at bounding box center [532, 111] width 303 height 163
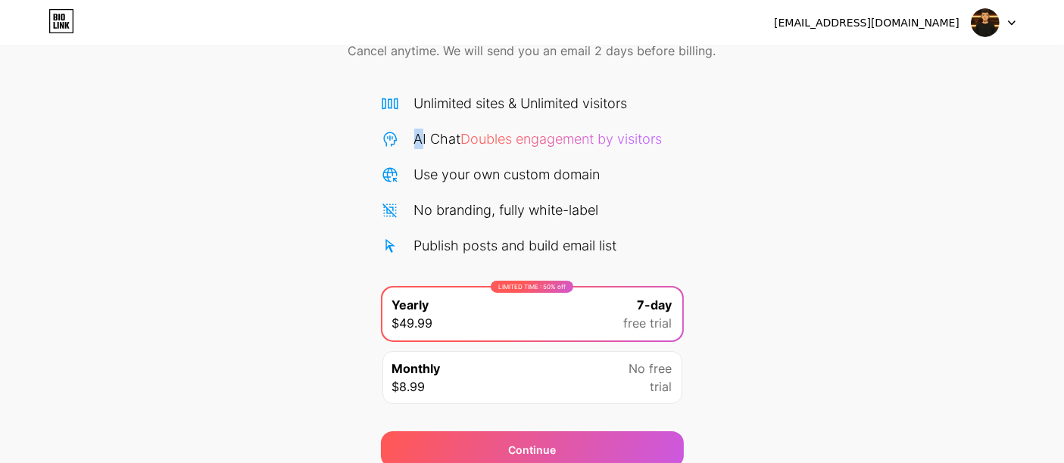
scroll to position [0, 0]
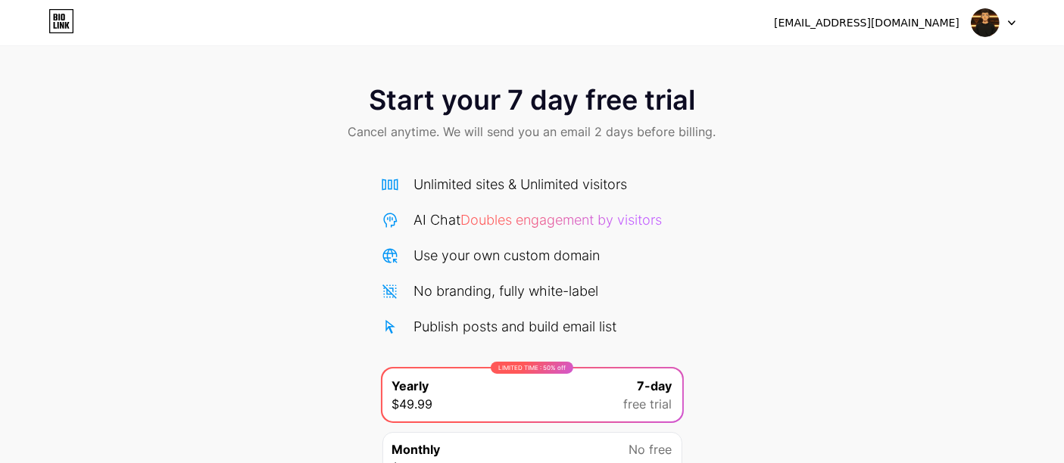
click at [541, 215] on span "Doubles engagement by visitors" at bounding box center [561, 220] width 201 height 16
click at [469, 256] on div "Use your own custom domain" at bounding box center [507, 255] width 186 height 20
click at [998, 24] on img at bounding box center [985, 22] width 29 height 29
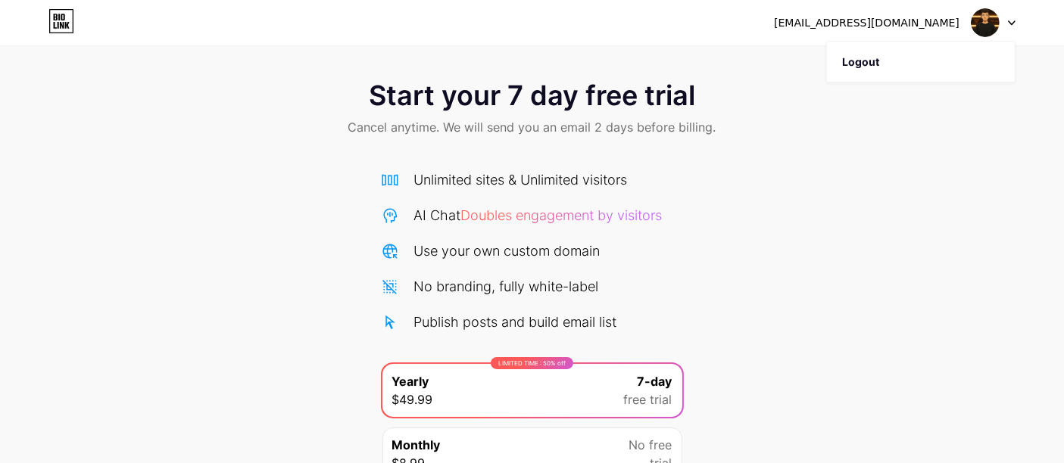
scroll to position [145, 0]
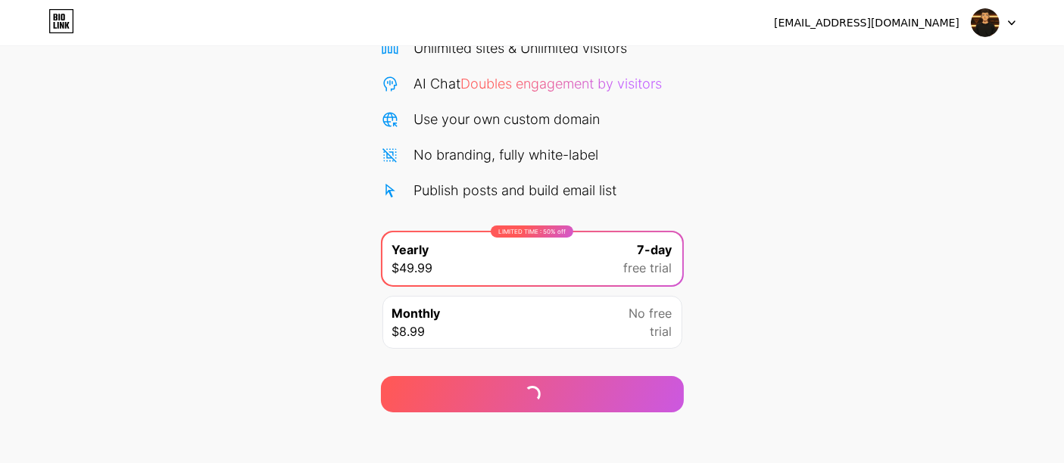
scroll to position [145, 0]
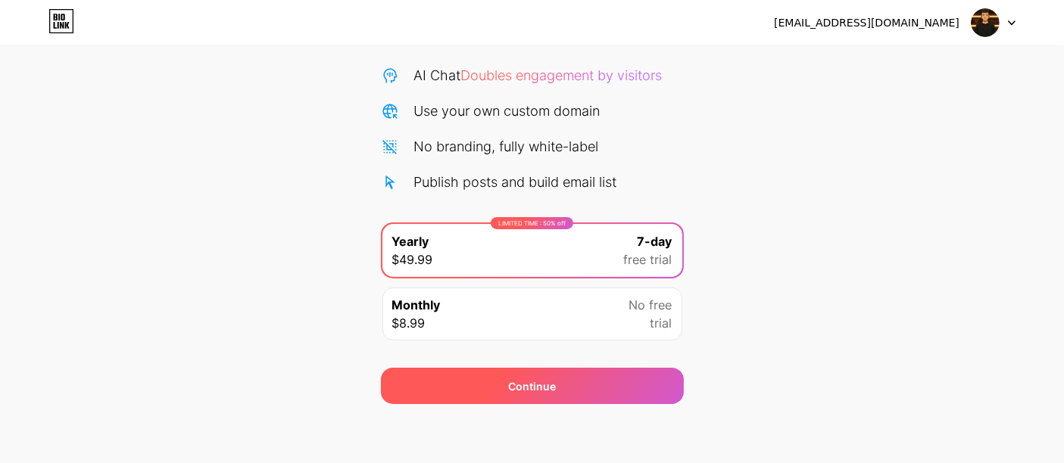
click at [573, 379] on div "Continue" at bounding box center [532, 386] width 303 height 36
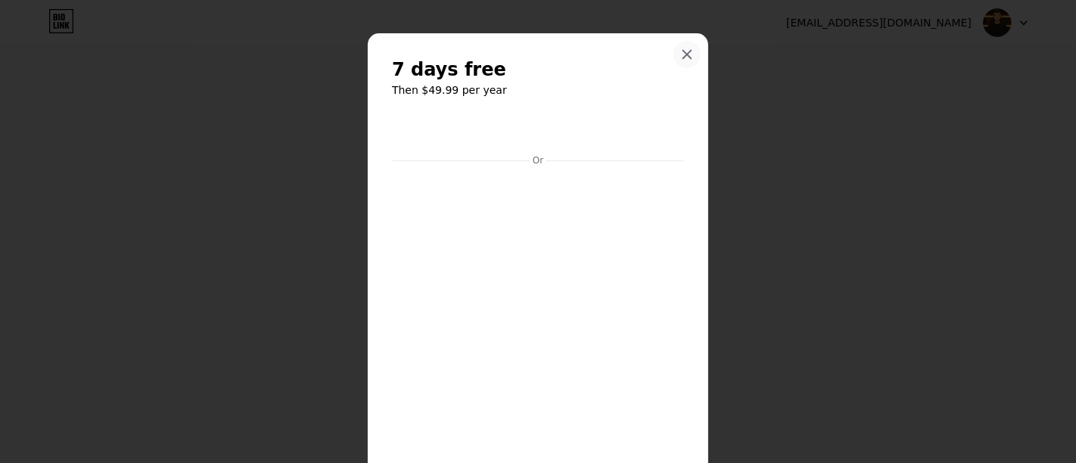
click at [684, 46] on div at bounding box center [687, 54] width 27 height 27
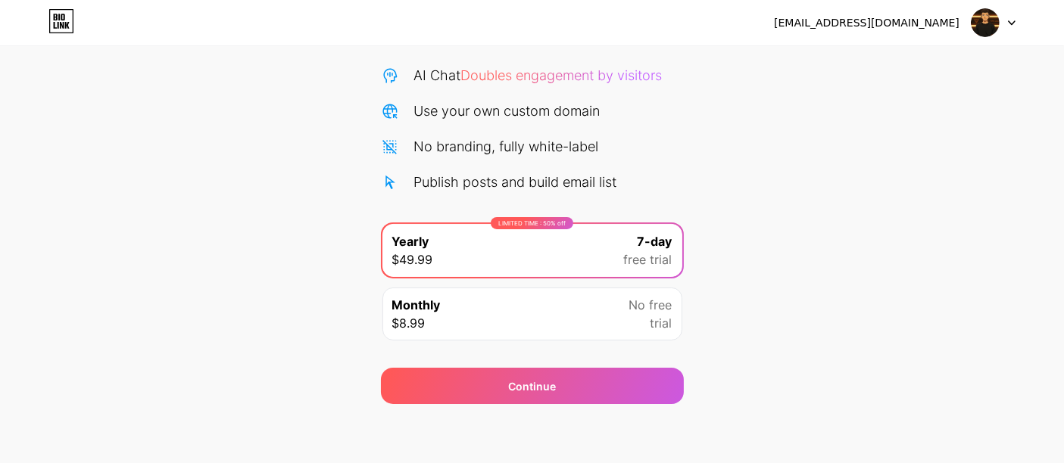
click at [606, 328] on div "Monthly $8.99 No free trial" at bounding box center [532, 314] width 300 height 53
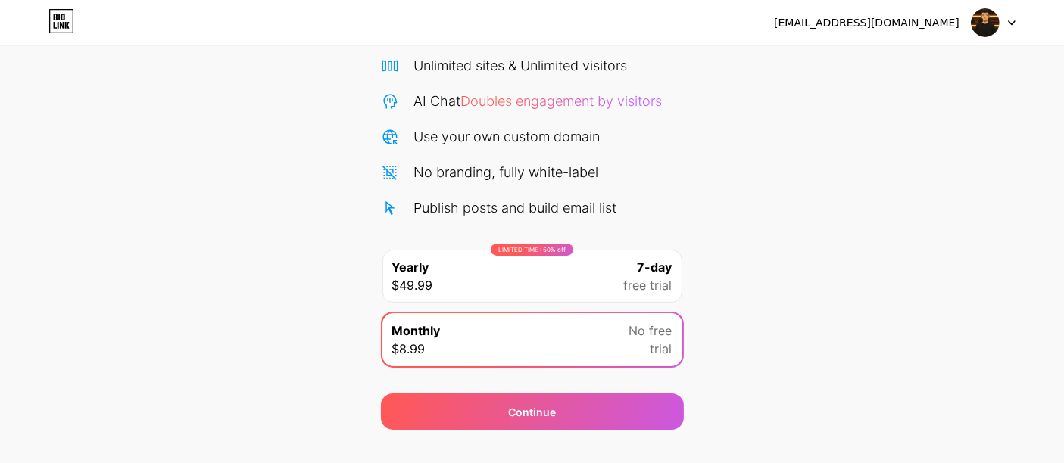
scroll to position [0, 0]
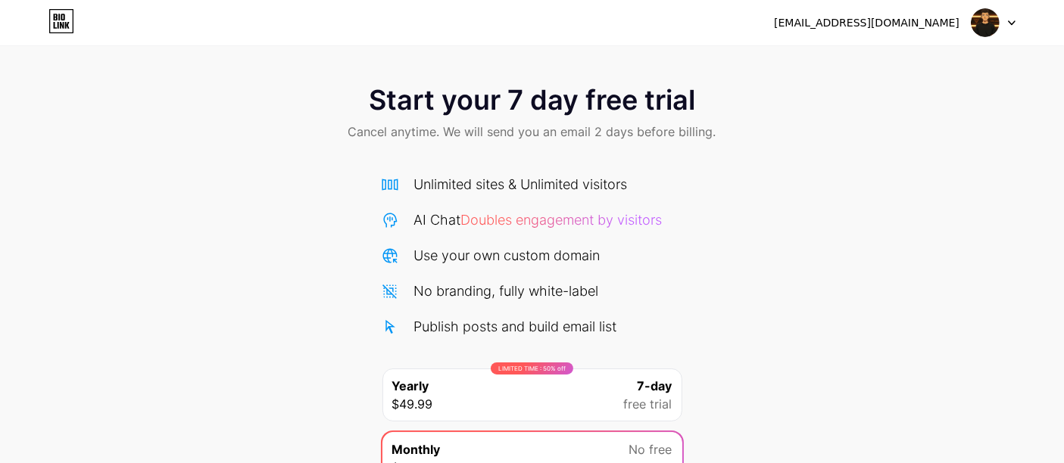
click at [1009, 11] on div at bounding box center [993, 22] width 44 height 27
click at [923, 58] on li "Logout" at bounding box center [921, 62] width 188 height 41
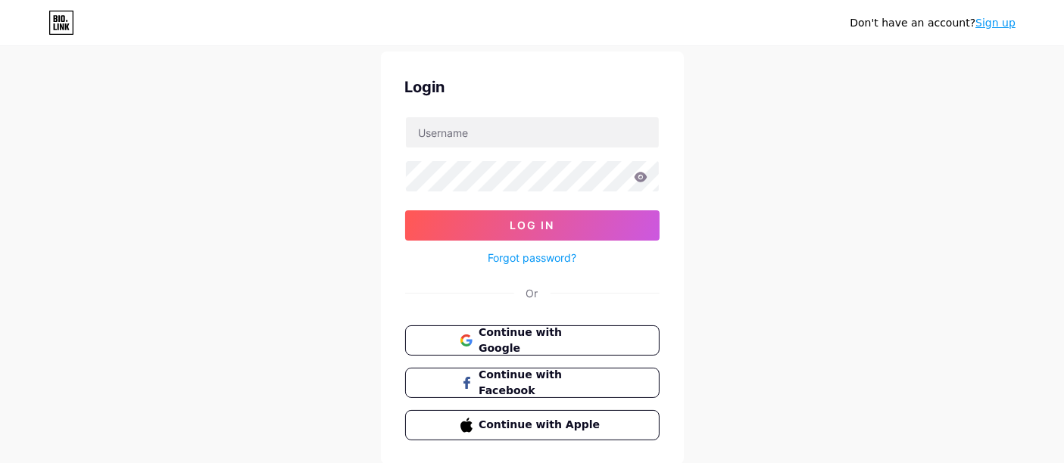
scroll to position [84, 0]
